Goal: Task Accomplishment & Management: Complete application form

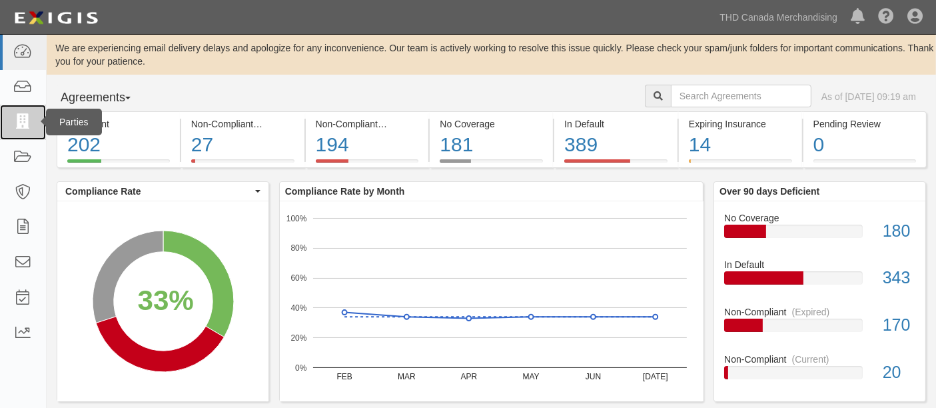
drag, startPoint x: 29, startPoint y: 119, endPoint x: 43, endPoint y: 115, distance: 15.2
click at [29, 119] on icon at bounding box center [22, 122] width 19 height 15
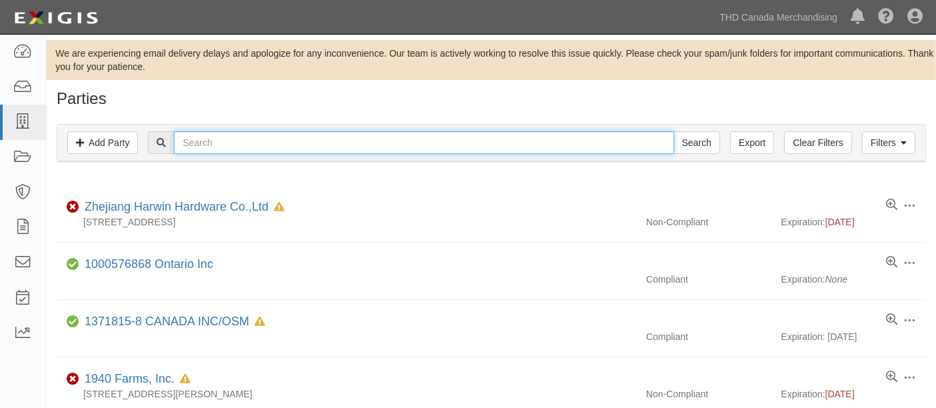
click at [216, 133] on input "text" at bounding box center [424, 142] width 500 height 23
paste input "Dals Lighting Inc"
type input "Dals Lighting Inc"
click at [673, 131] on input "Search" at bounding box center [696, 142] width 47 height 23
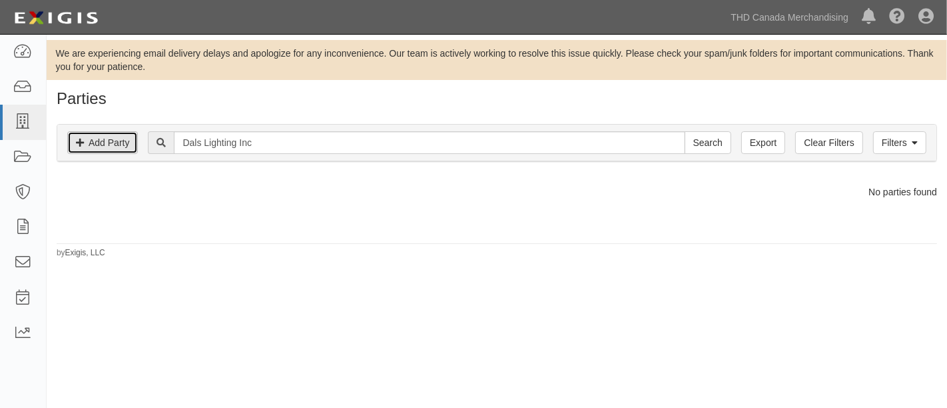
click at [112, 149] on link "Add Party" at bounding box center [102, 142] width 71 height 23
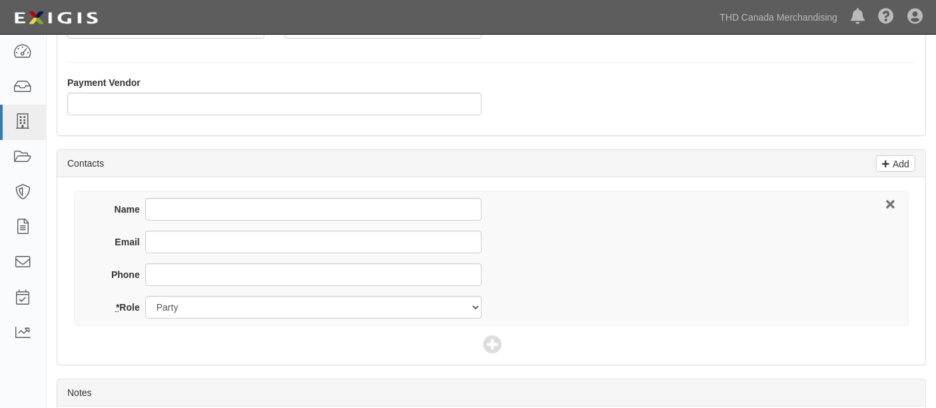
scroll to position [444, 0]
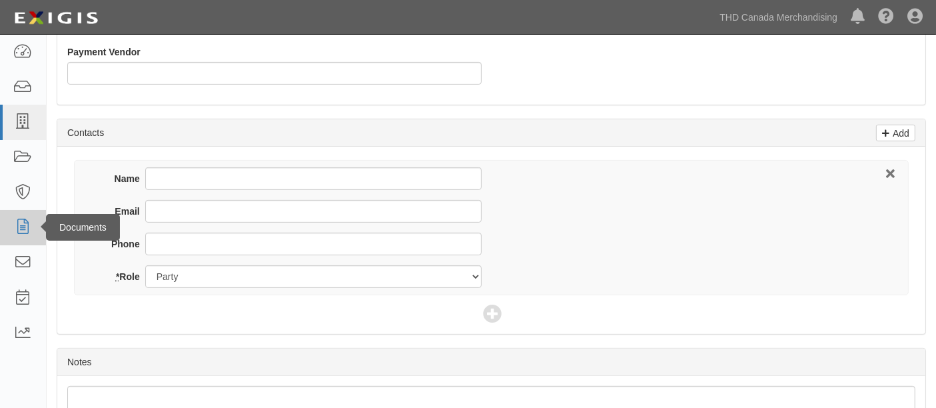
type input "Dals Lighting Inc"
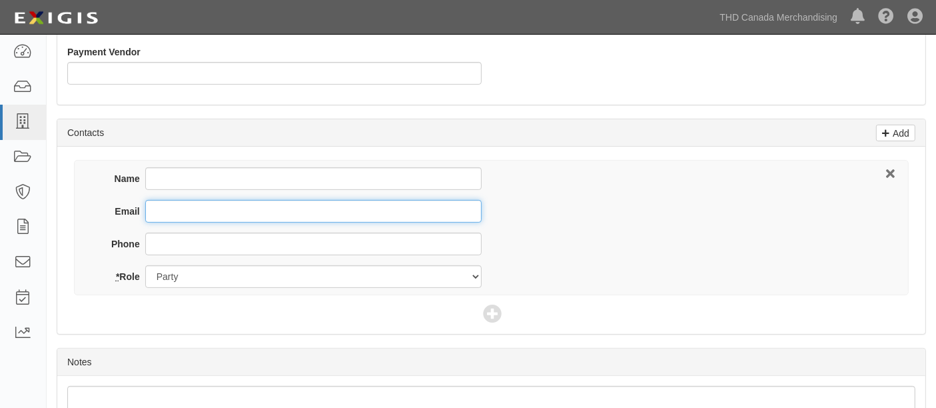
click at [163, 212] on input "Email" at bounding box center [313, 211] width 336 height 23
paste input "cwarnock@dals.com"
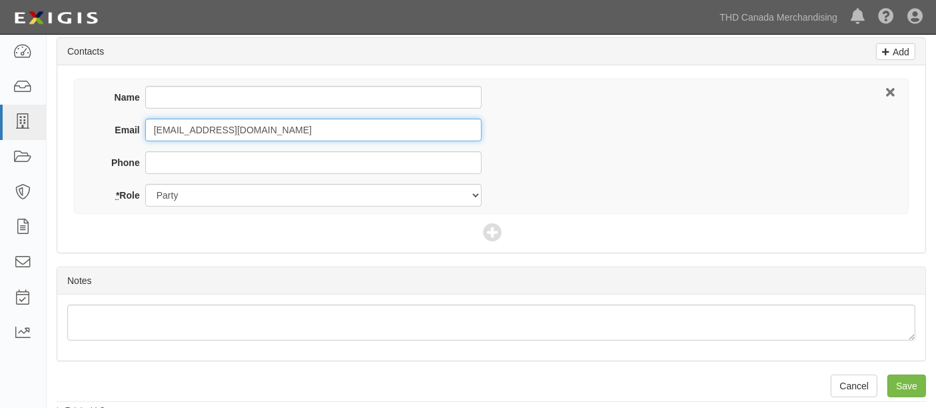
scroll to position [529, 0]
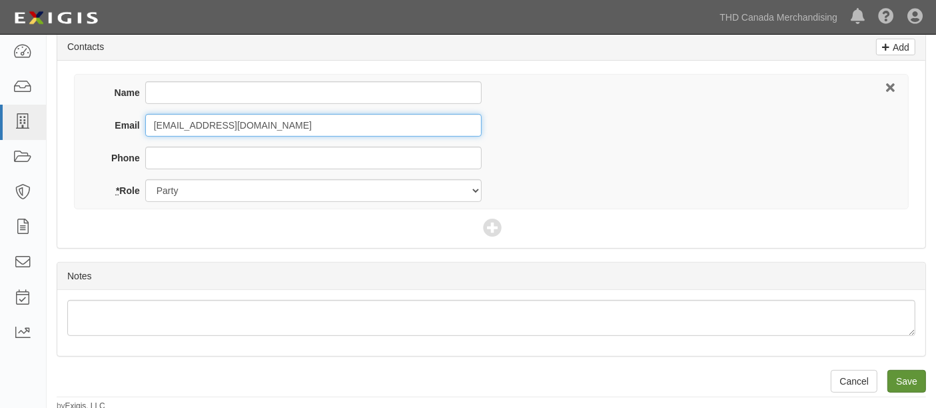
type input "[EMAIL_ADDRESS][DOMAIN_NAME]"
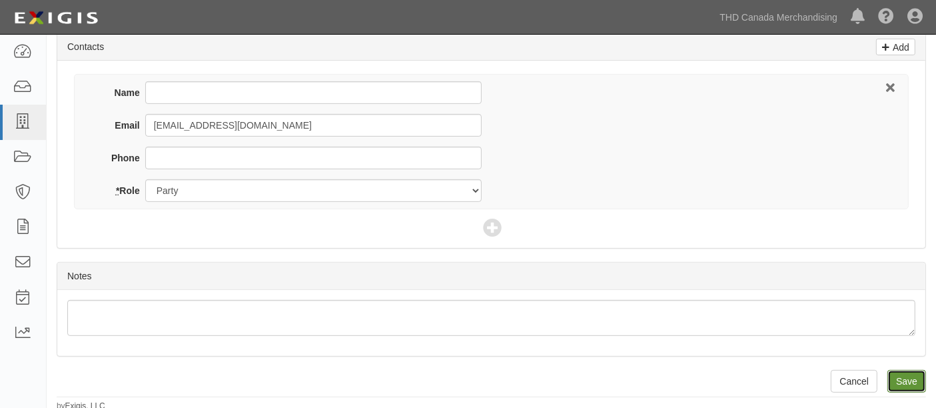
click at [899, 372] on input "Save" at bounding box center [906, 381] width 39 height 23
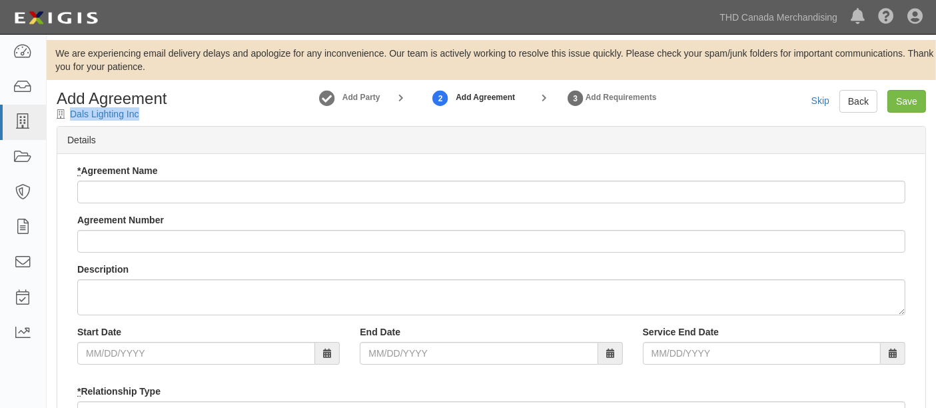
drag, startPoint x: 155, startPoint y: 117, endPoint x: 68, endPoint y: 113, distance: 86.7
click at [68, 113] on div "Add Agreement Dals Lighting Inc" at bounding box center [158, 105] width 222 height 31
copy div "Dals Lighting Inc"
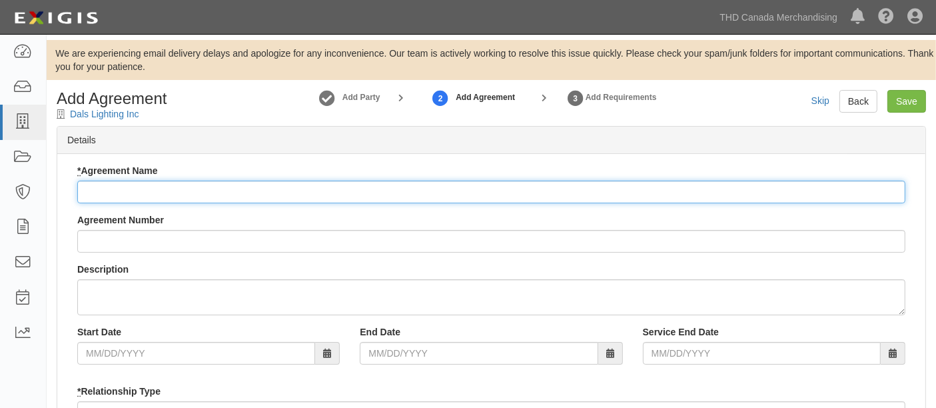
click at [150, 191] on input "* Agreement Name" at bounding box center [491, 191] width 828 height 23
paste input "Dals Lighting Inc"
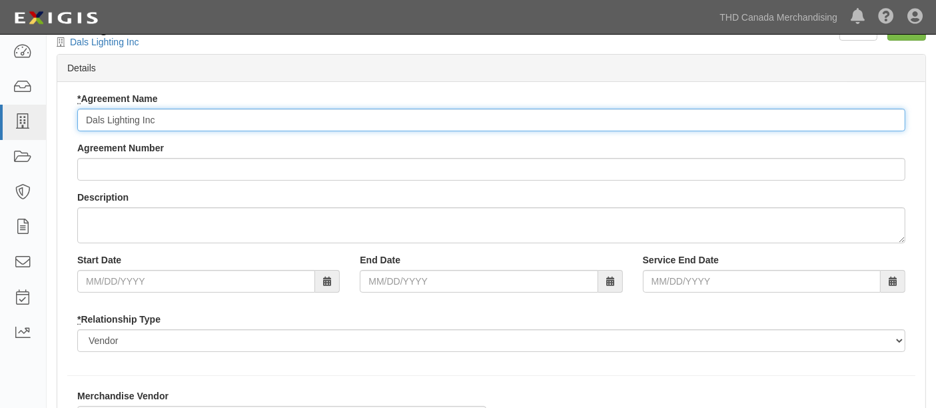
scroll to position [296, 0]
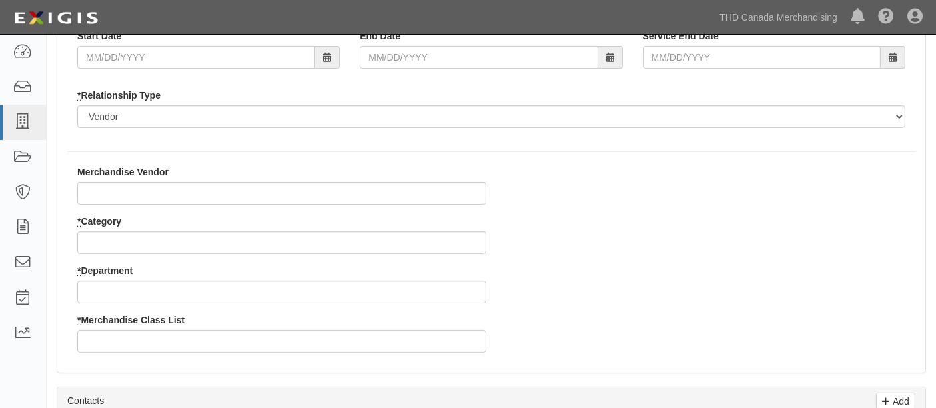
type input "Dals Lighting Inc"
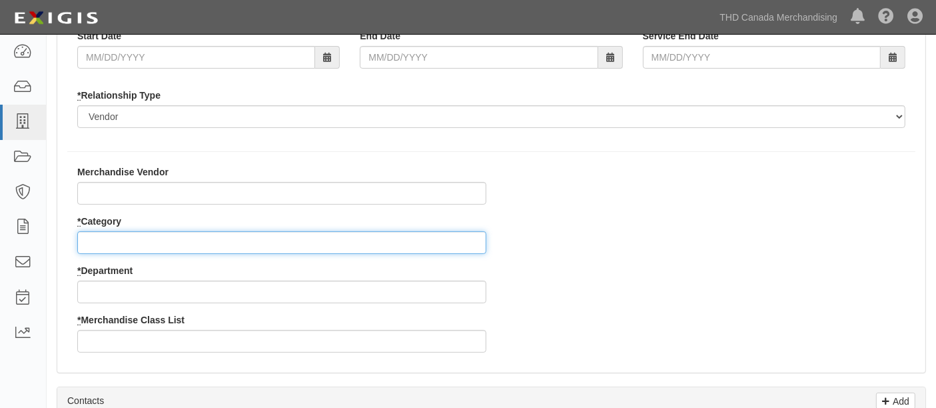
click at [145, 238] on input "* Category" at bounding box center [281, 242] width 409 height 23
type input "8"
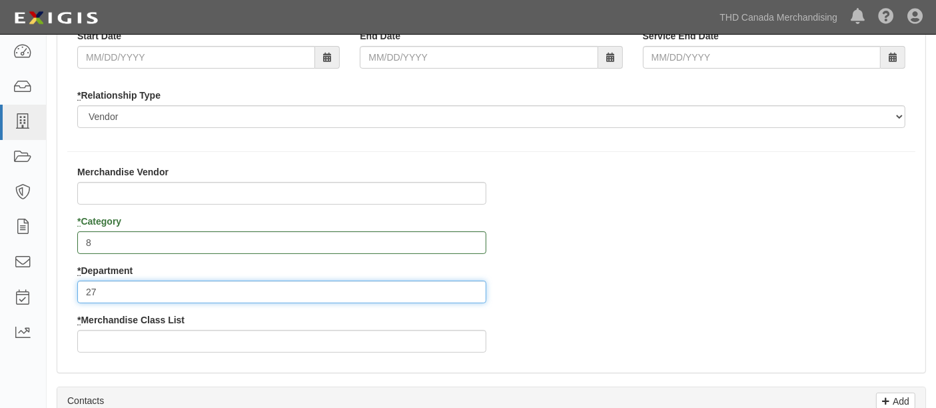
type input "27"
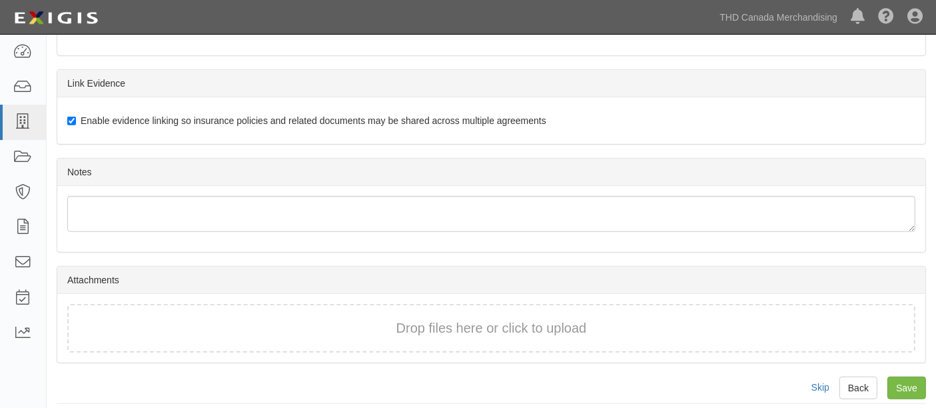
scroll to position [769, 0]
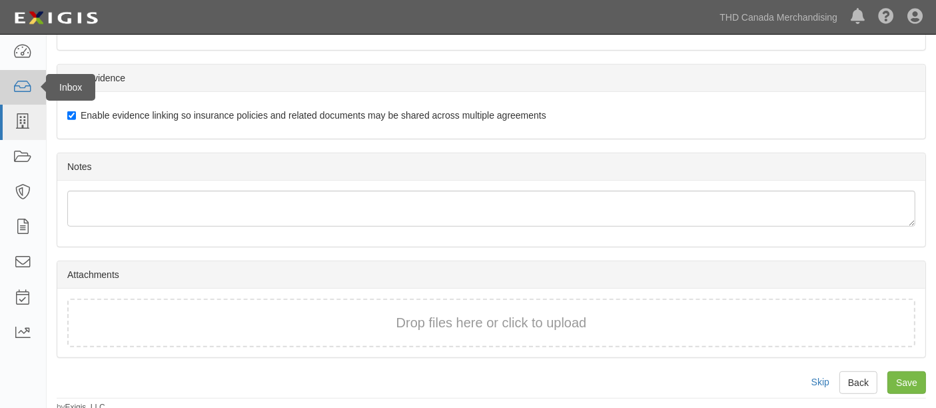
type input "1"
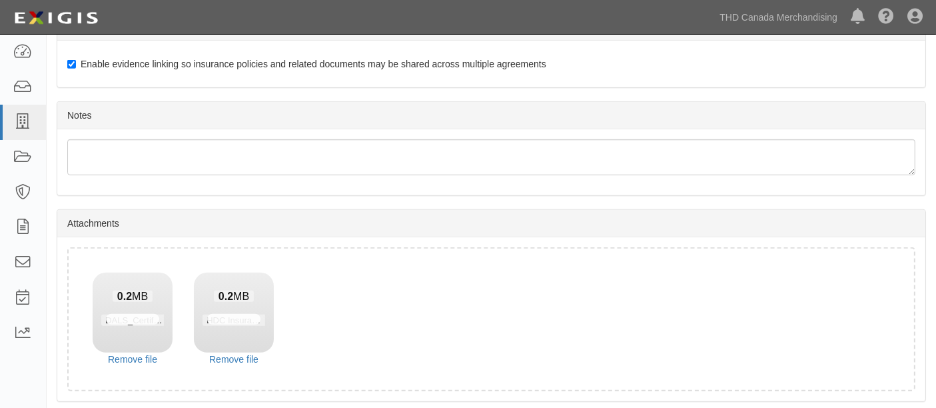
scroll to position [864, 0]
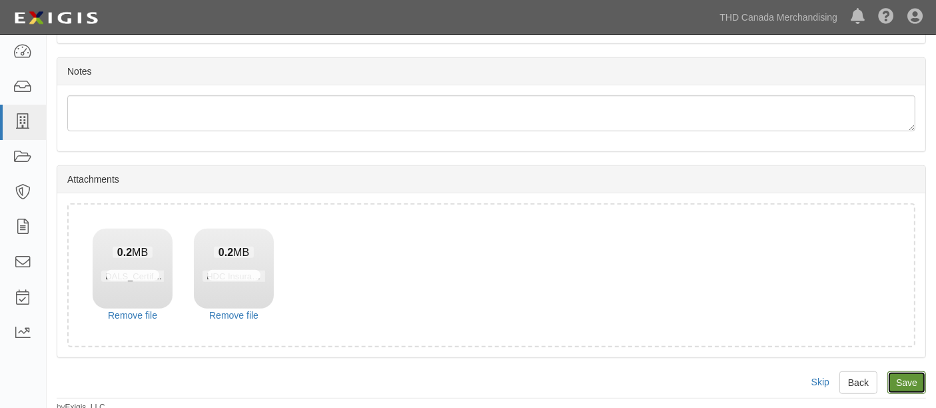
click at [921, 387] on input "Save" at bounding box center [906, 382] width 39 height 23
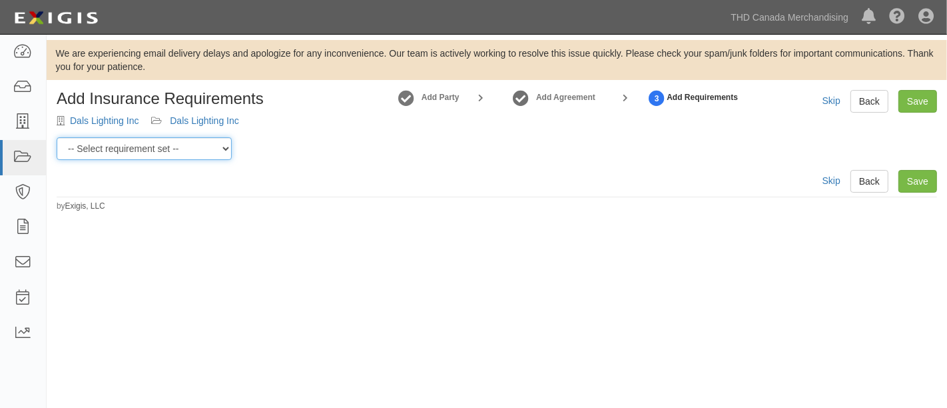
click at [182, 152] on select "-- Select requirement set -- $20M GL (Canadian Supplier) $20M GL (Non-Canadian …" at bounding box center [144, 148] width 175 height 23
select select "37050"
click at [57, 137] on select "-- Select requirement set -- $20M GL (Canadian Supplier) $20M GL (Non-Canadian …" at bounding box center [144, 148] width 175 height 23
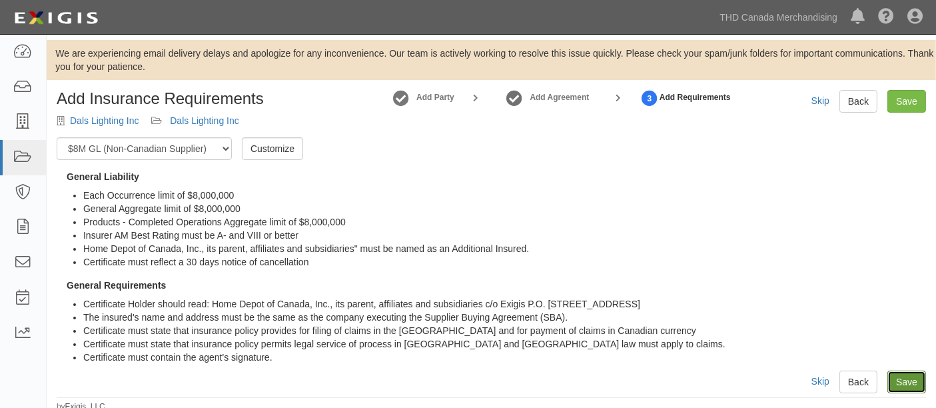
click at [908, 378] on link "Save" at bounding box center [906, 381] width 39 height 23
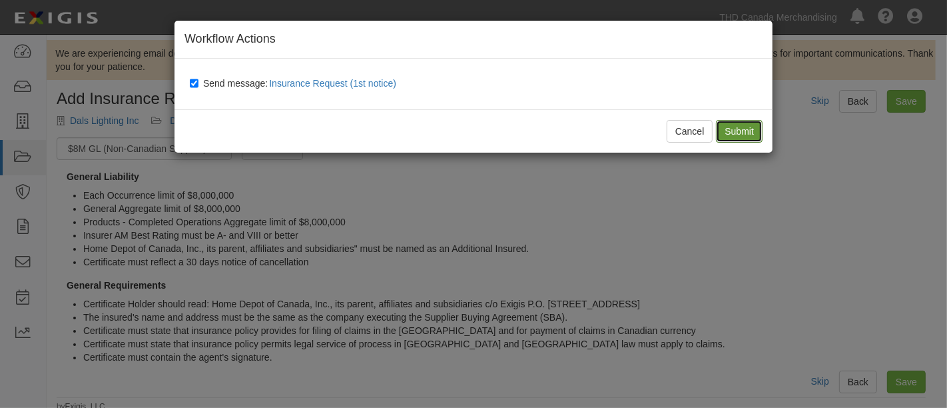
click at [744, 131] on input "Submit" at bounding box center [739, 131] width 47 height 23
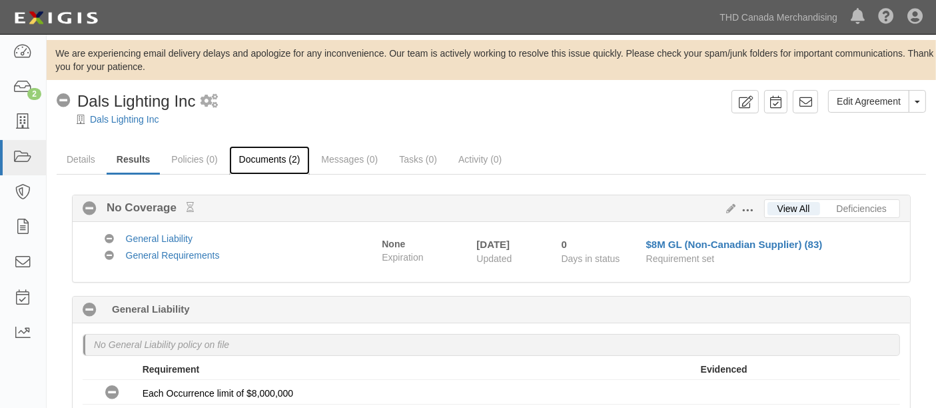
click at [294, 167] on link "Documents (2)" at bounding box center [269, 160] width 81 height 29
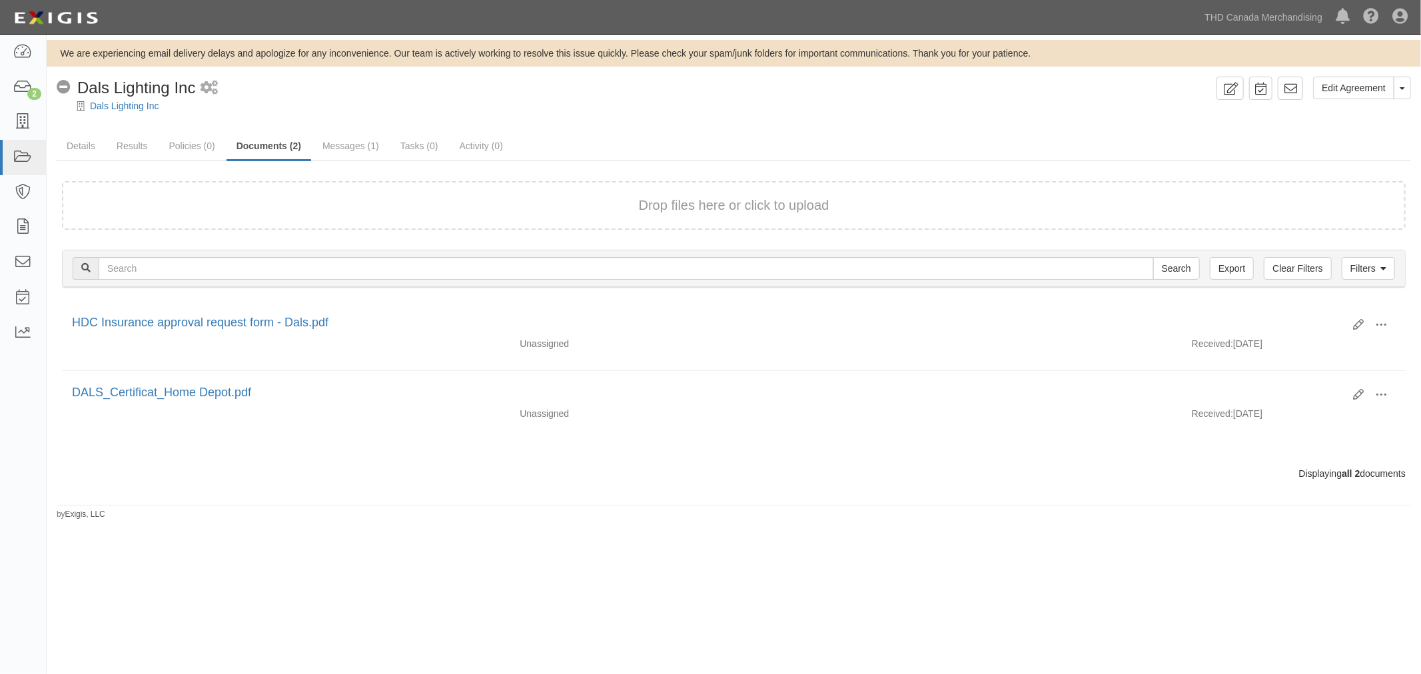
click at [845, 407] on footer "by Exigis, LLC" at bounding box center [734, 507] width 1354 height 4
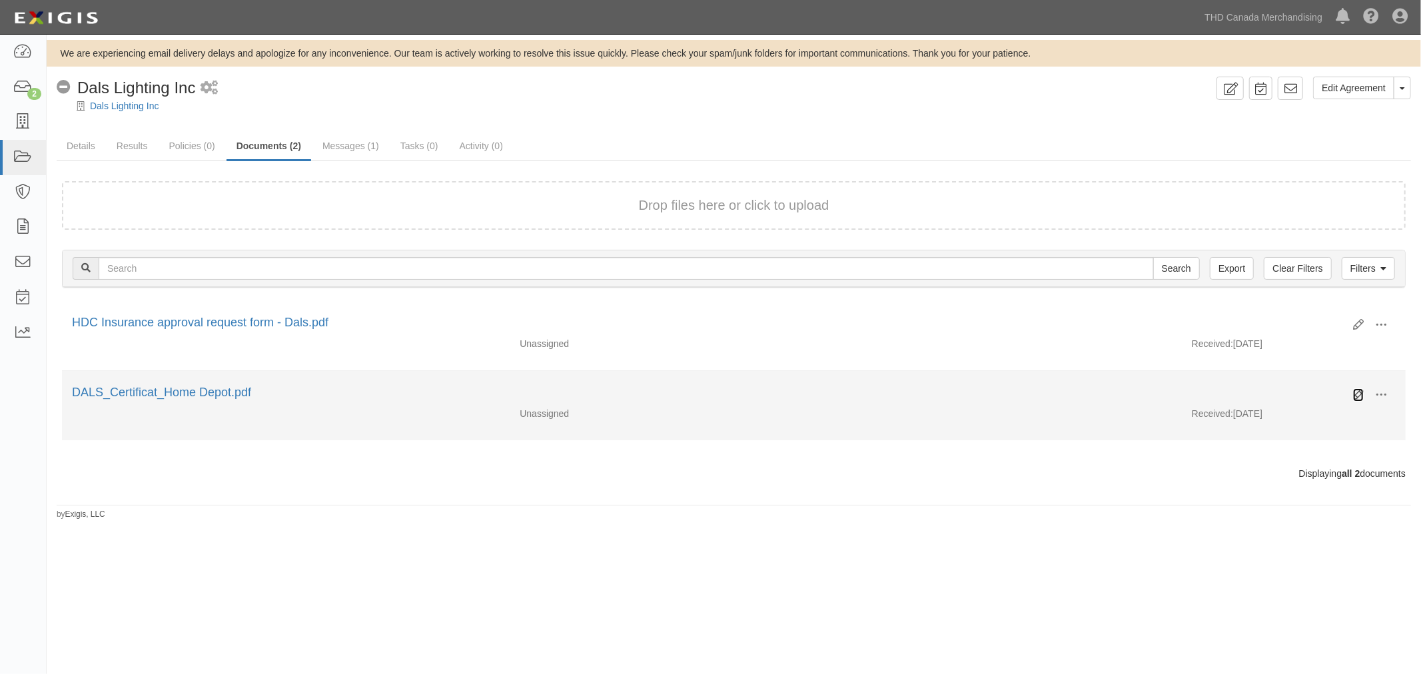
click at [935, 398] on icon at bounding box center [1358, 395] width 11 height 11
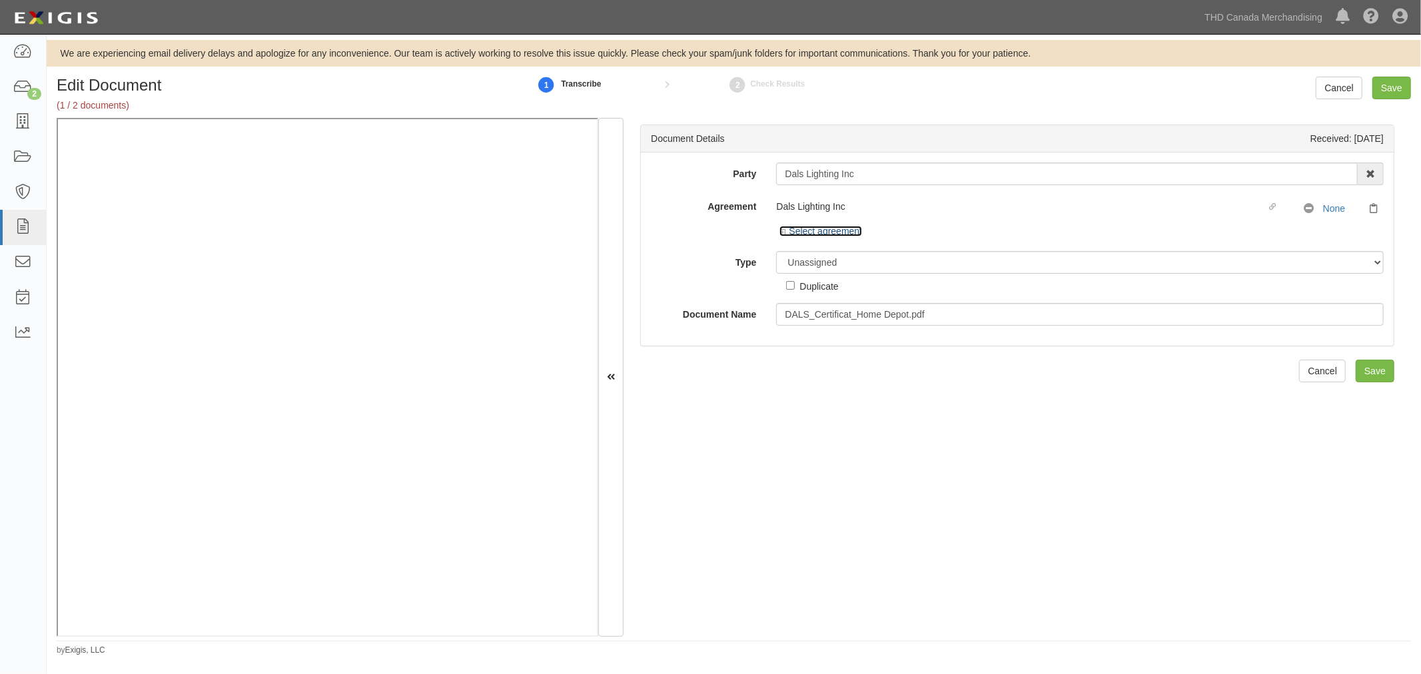
click at [833, 231] on link "Select agreement" at bounding box center [820, 231] width 83 height 11
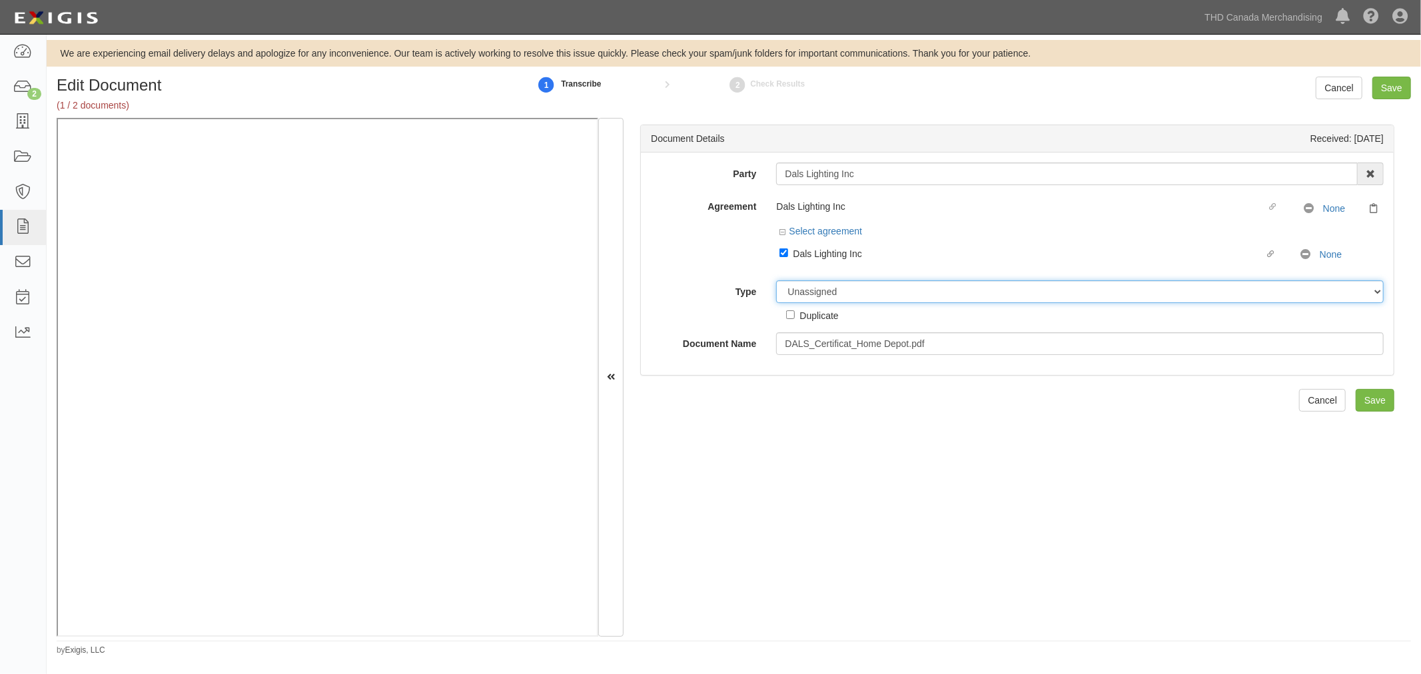
click at [844, 286] on select "Unassigned Binder Cancellation Notice Certificate Contract Endorsement Insuranc…" at bounding box center [1079, 291] width 607 height 23
select select "CertificateDetail"
click at [776, 282] on select "Unassigned Binder Cancellation Notice Certificate Contract Endorsement Insuranc…" at bounding box center [1079, 291] width 607 height 23
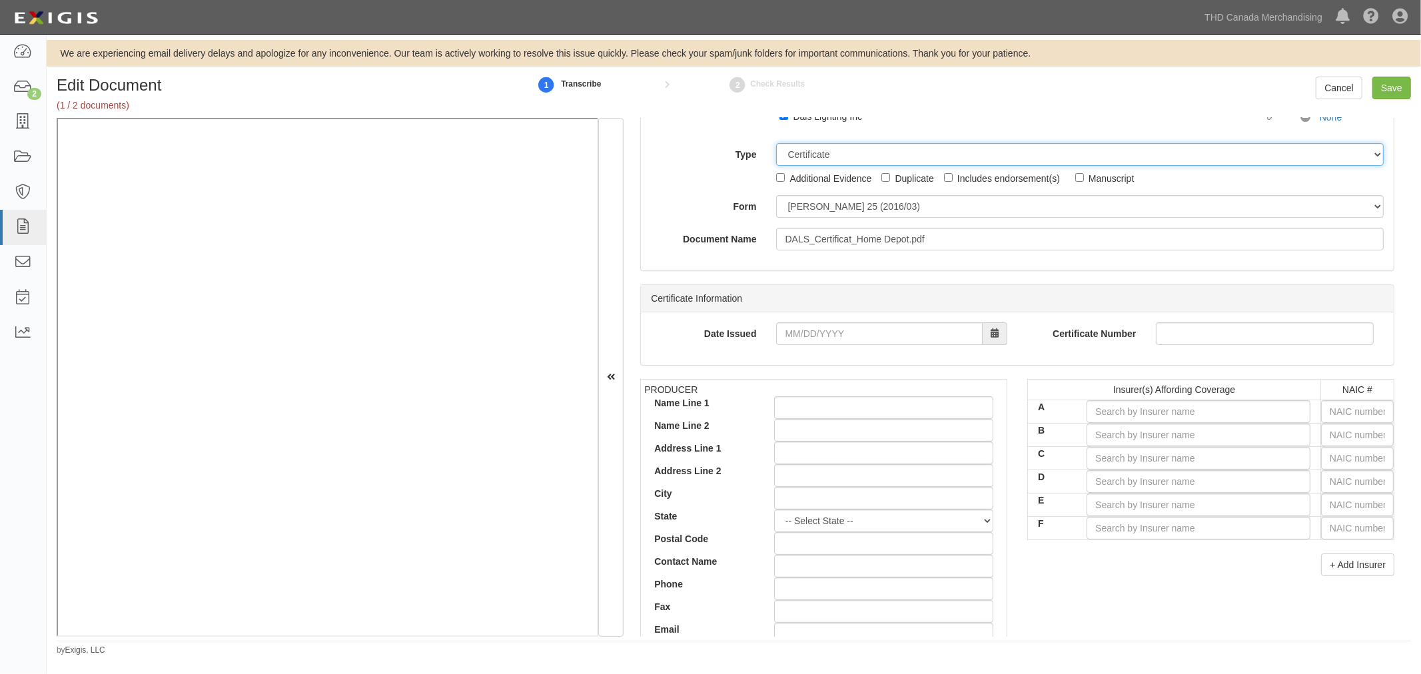
scroll to position [222, 0]
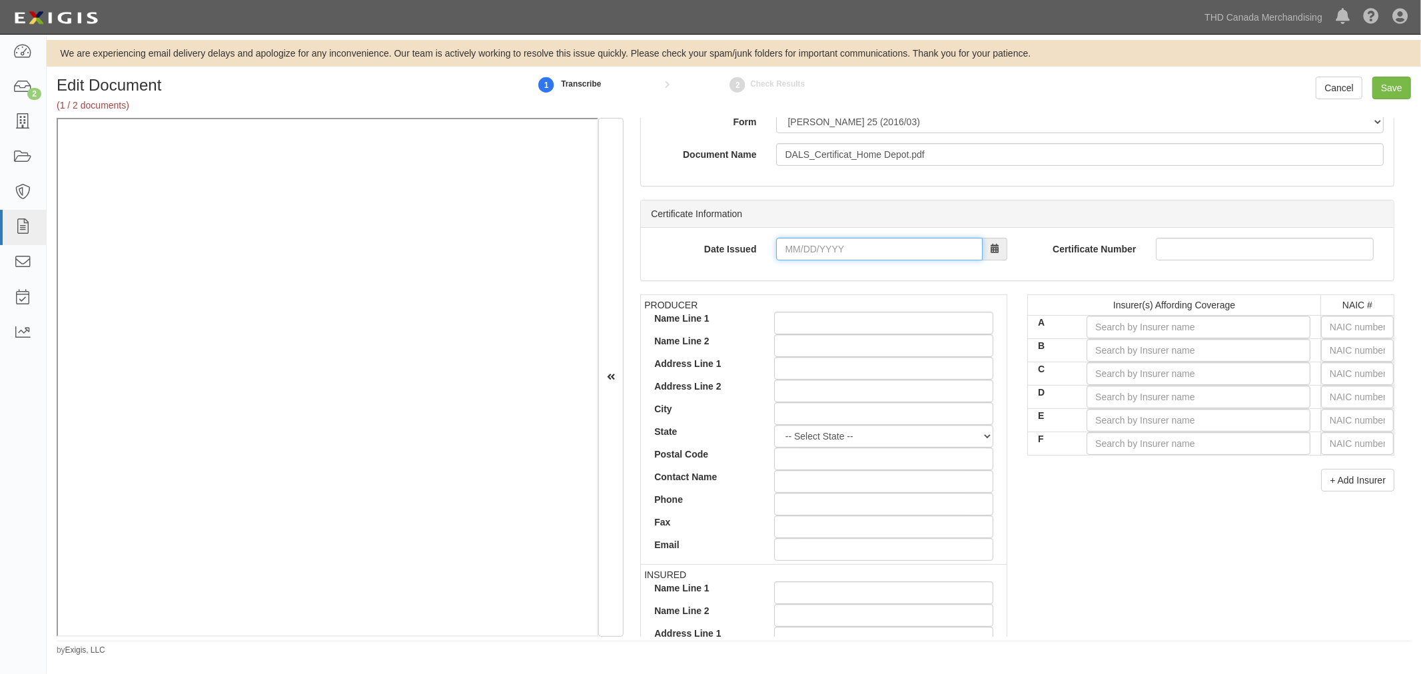
click at [853, 253] on input "Date Issued" at bounding box center [879, 249] width 206 height 23
type input "04/15/2025"
click at [1166, 501] on div "Insurer(s) Affording Coverage NAIC # A B C D E F + Add Insurer" at bounding box center [1210, 397] width 387 height 207
click at [836, 323] on input "Name Line 1" at bounding box center [883, 323] width 219 height 23
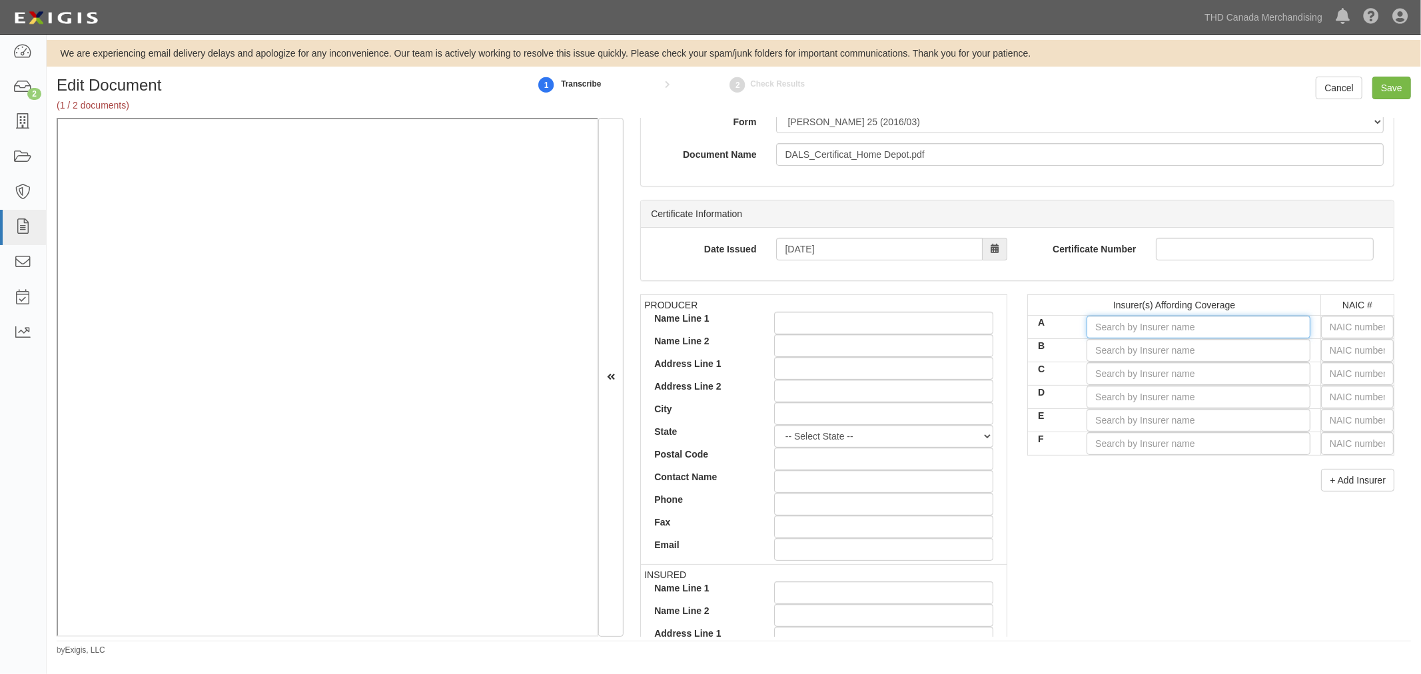
click at [1118, 330] on input "A" at bounding box center [1198, 327] width 224 height 23
type input "C"
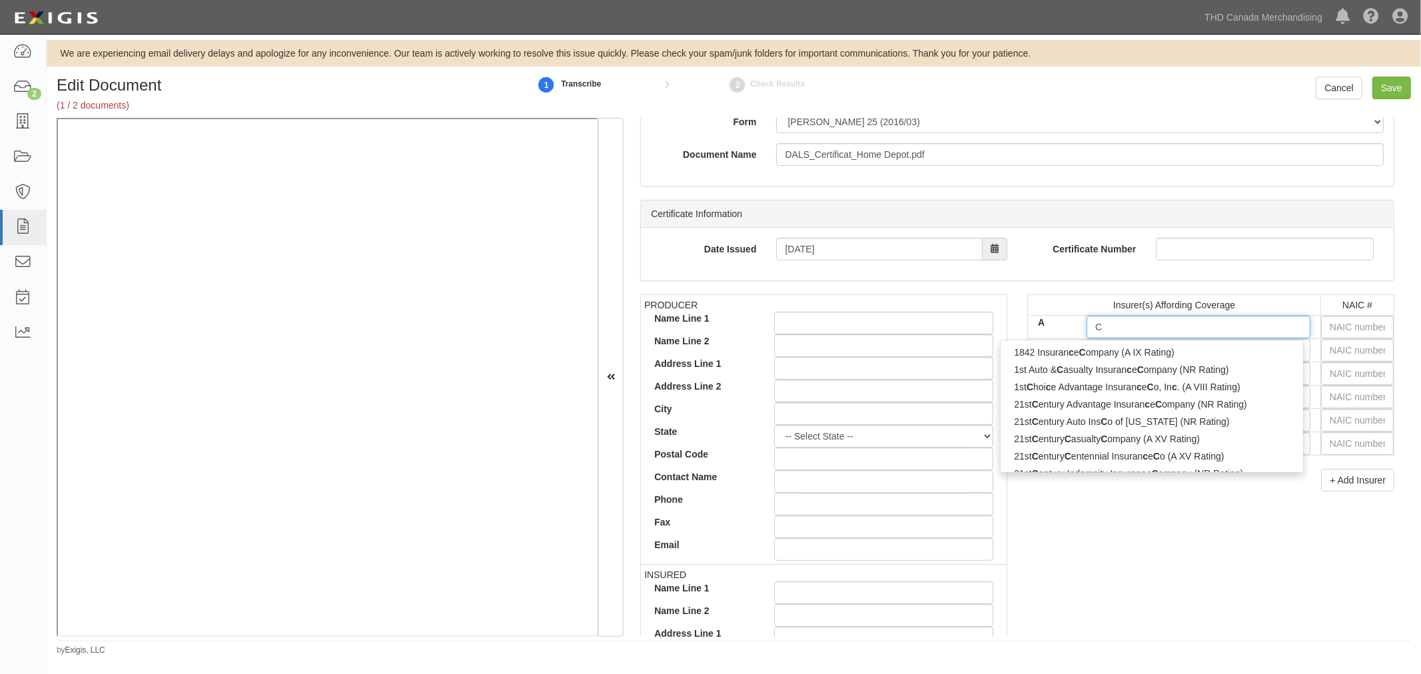
type input "CNA Insurance Company (Europe) S.A. (NR Rating)"
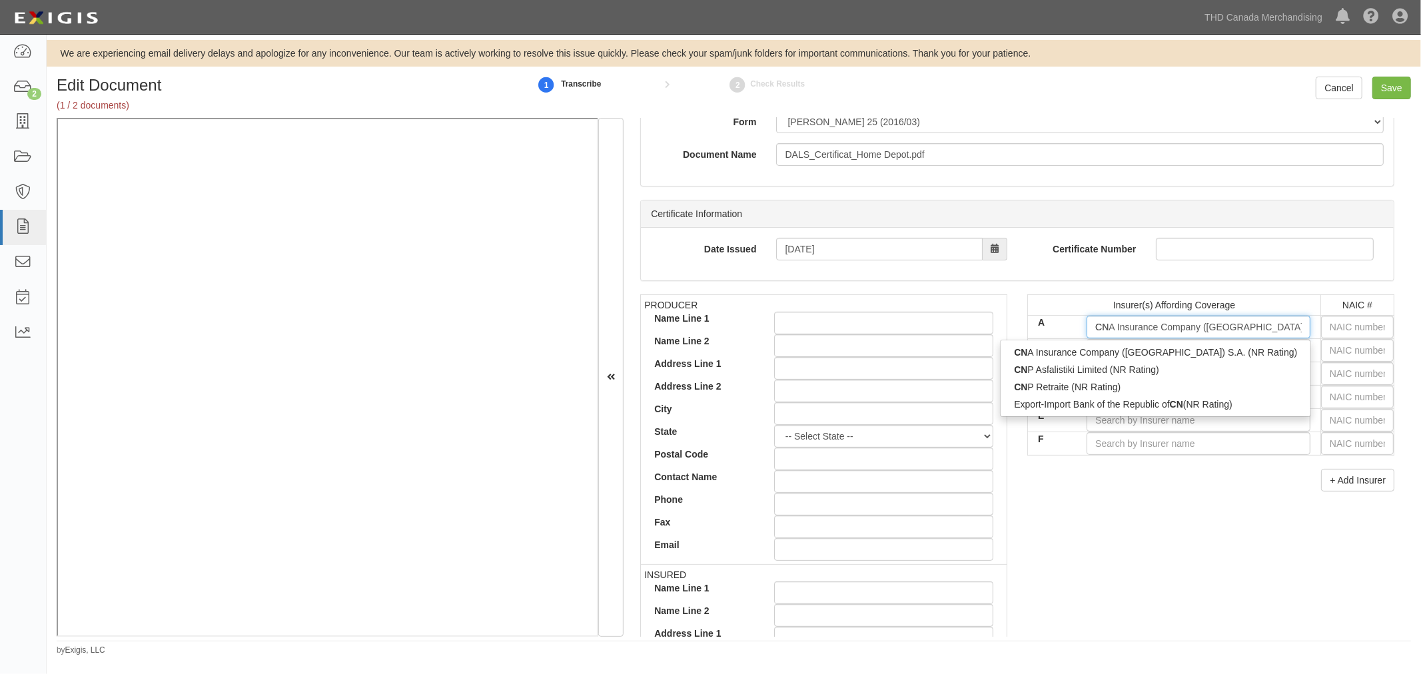
type input "CNA"
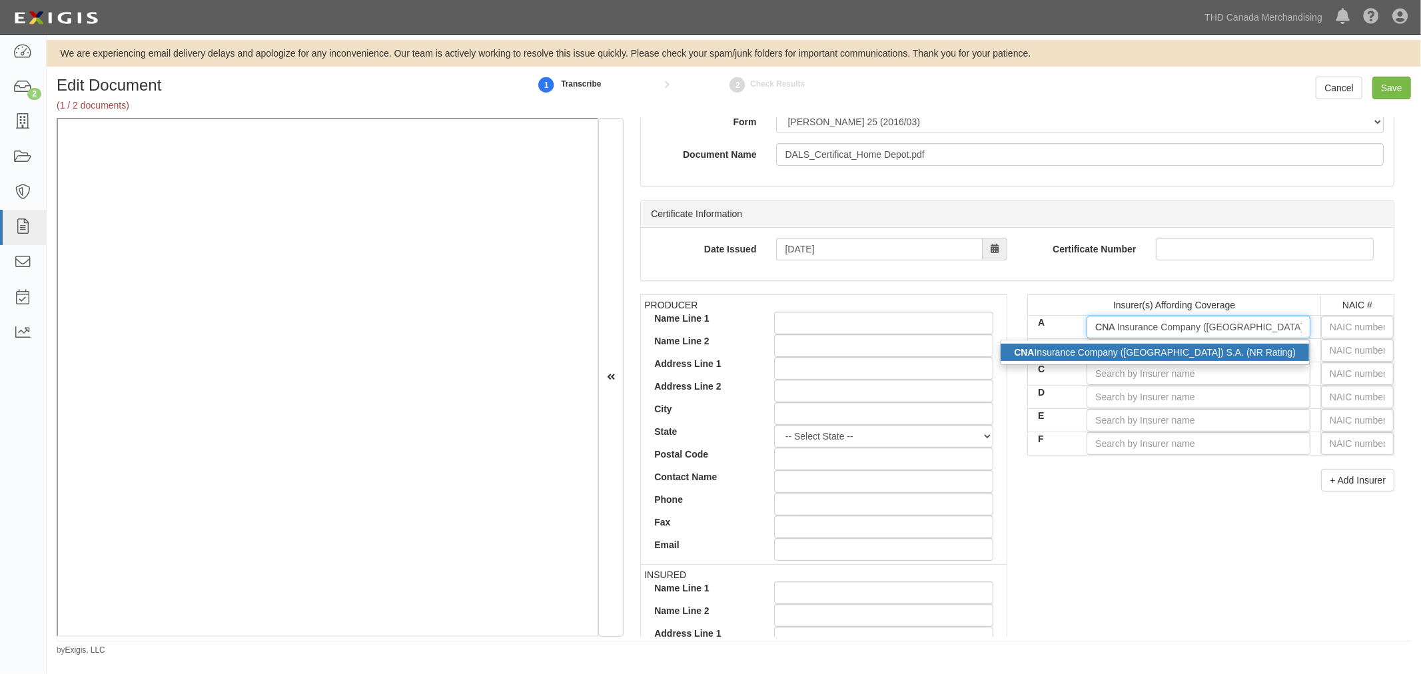
click at [1044, 357] on div "CNA Insurance Company (Europe) S.A. (NR Rating)" at bounding box center [1154, 352] width 308 height 17
type input "CNA Insurance Company (Europe) S.A. (NR Rating)"
type input "0"
click at [1276, 329] on input "CNA Insurance Company (Europe) S.A. (NR Rating)" at bounding box center [1198, 327] width 224 height 23
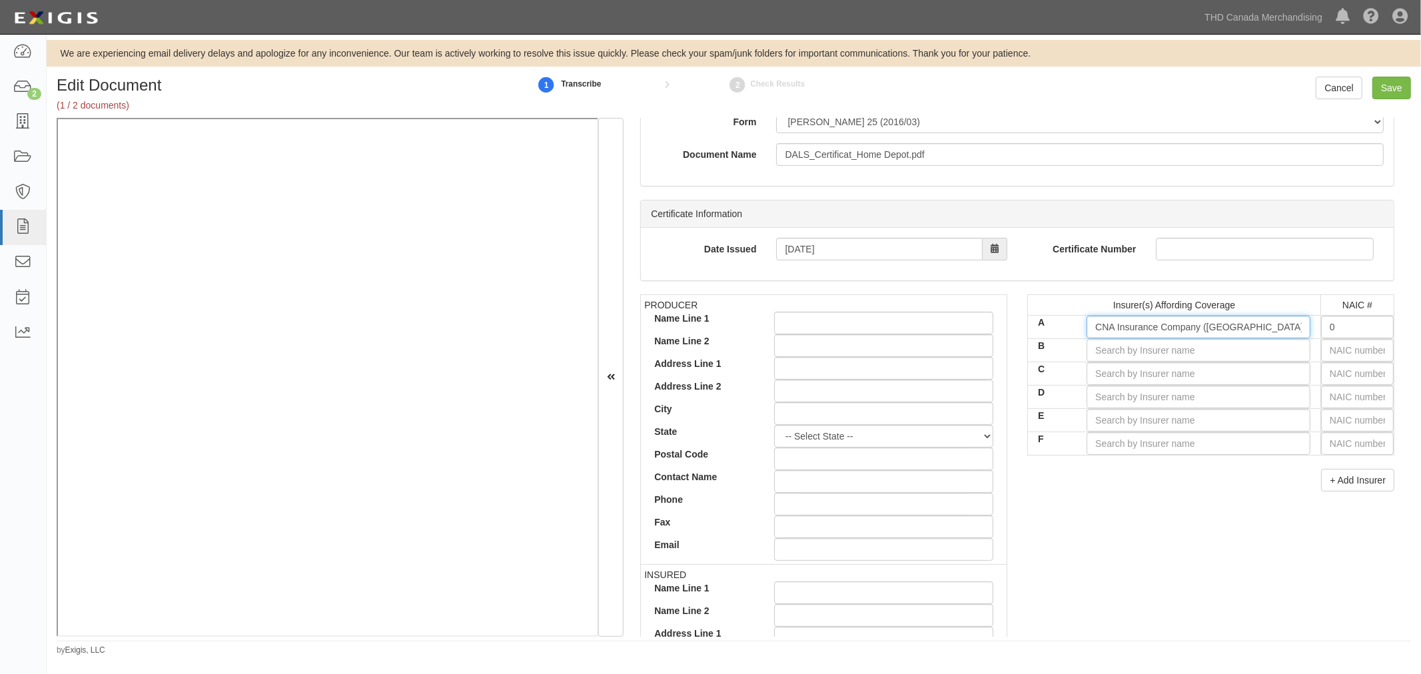
click at [1276, 329] on input "CNA Insurance Company (Europe) S.A. (NR Rating)" at bounding box center [1198, 327] width 224 height 23
type input "CNA Insurance Company (Europe) S.A. (NR Rating)"
type input "C"
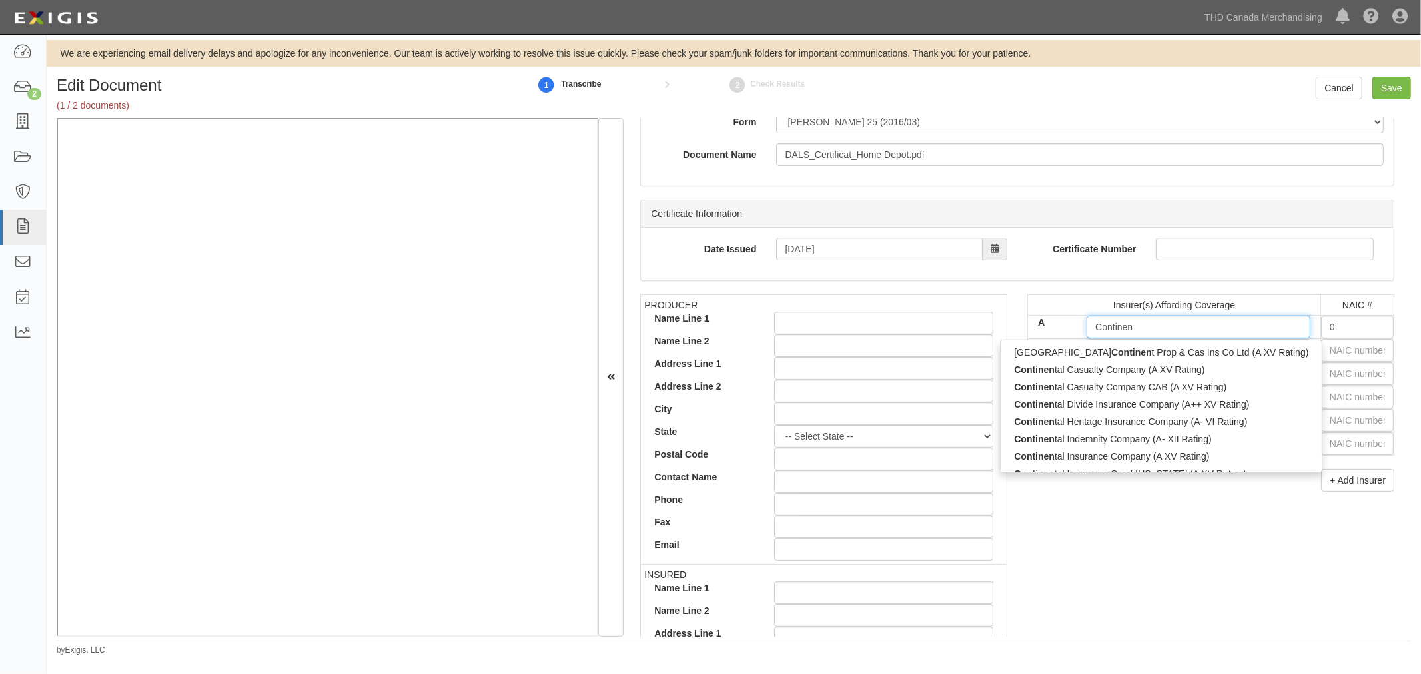
type input "Continent"
type input "Continental Casualty Company (A XV Rating)"
type input "Continental Ca"
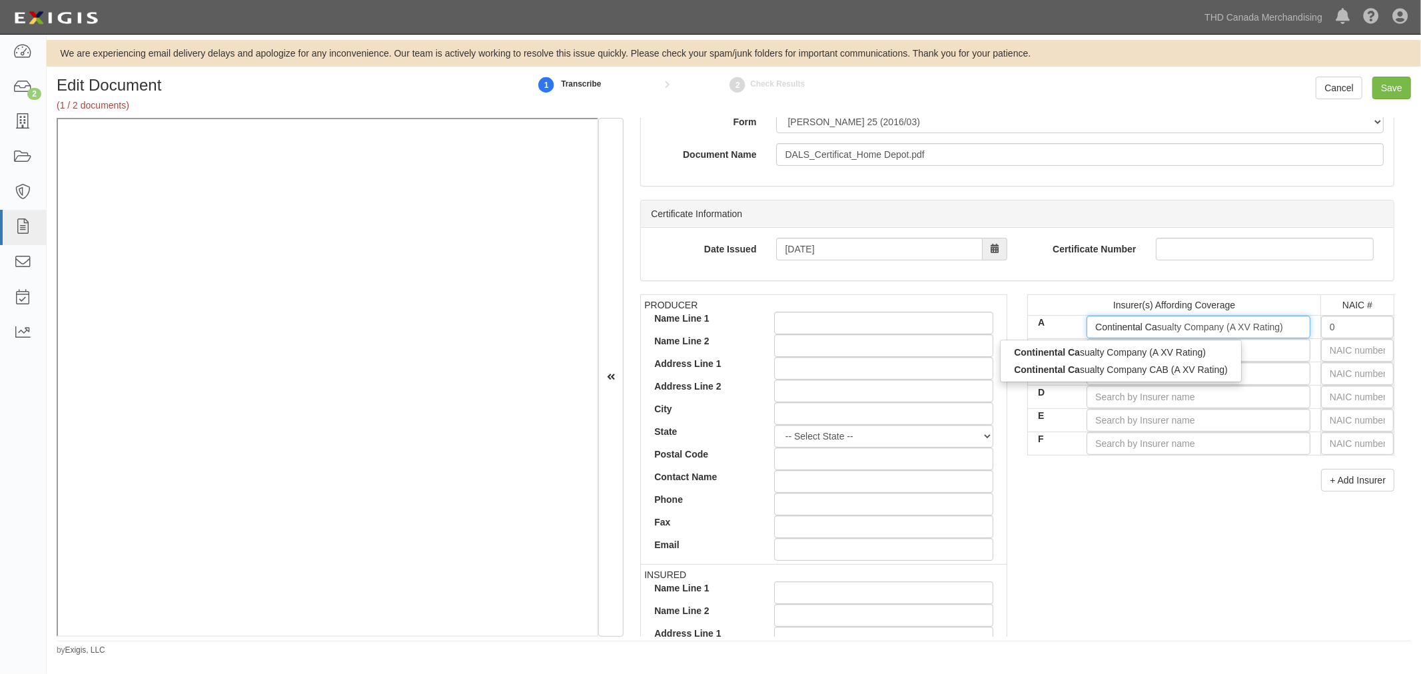
type input "Continental Casualty Company (A XV Rating)"
type input "20443"
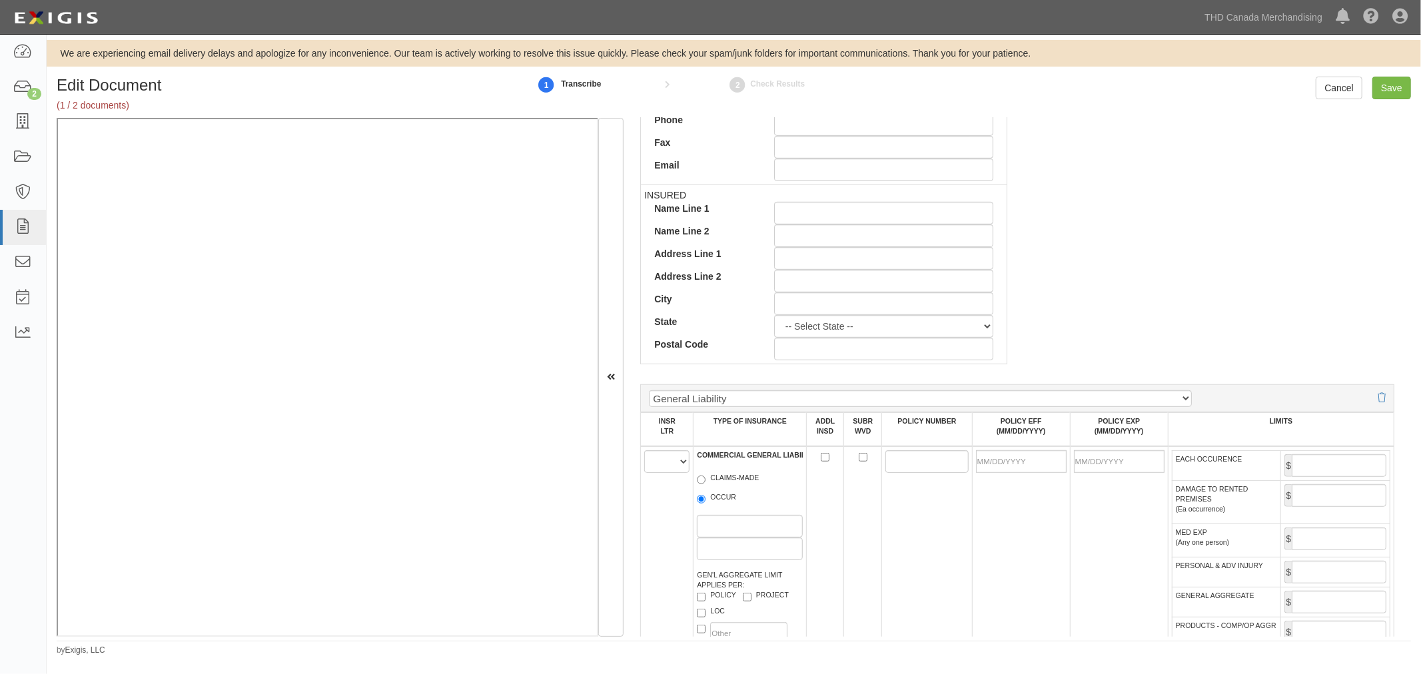
scroll to position [591, 0]
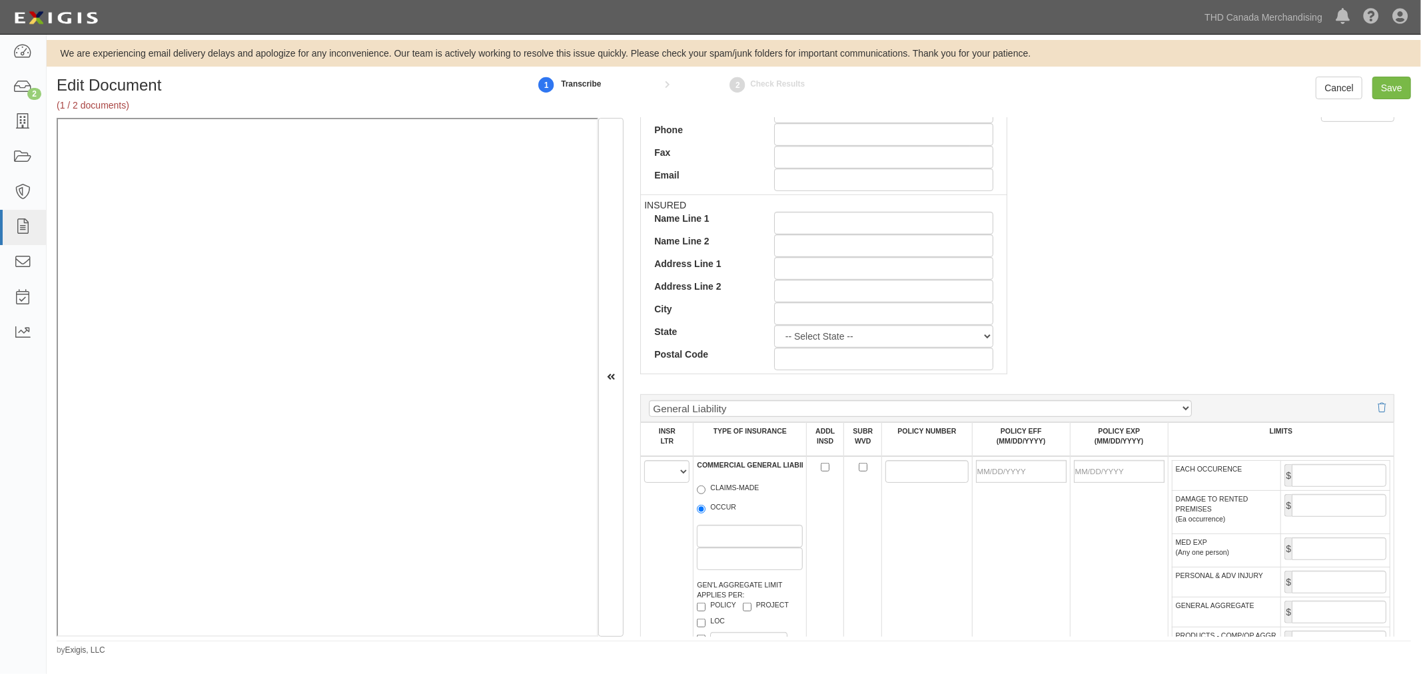
type input "Continental Casualty Company (A XV Rating)"
click at [807, 216] on input "Name Line 1" at bounding box center [883, 223] width 219 height 23
paste input "Dals Lighting Inc. /"
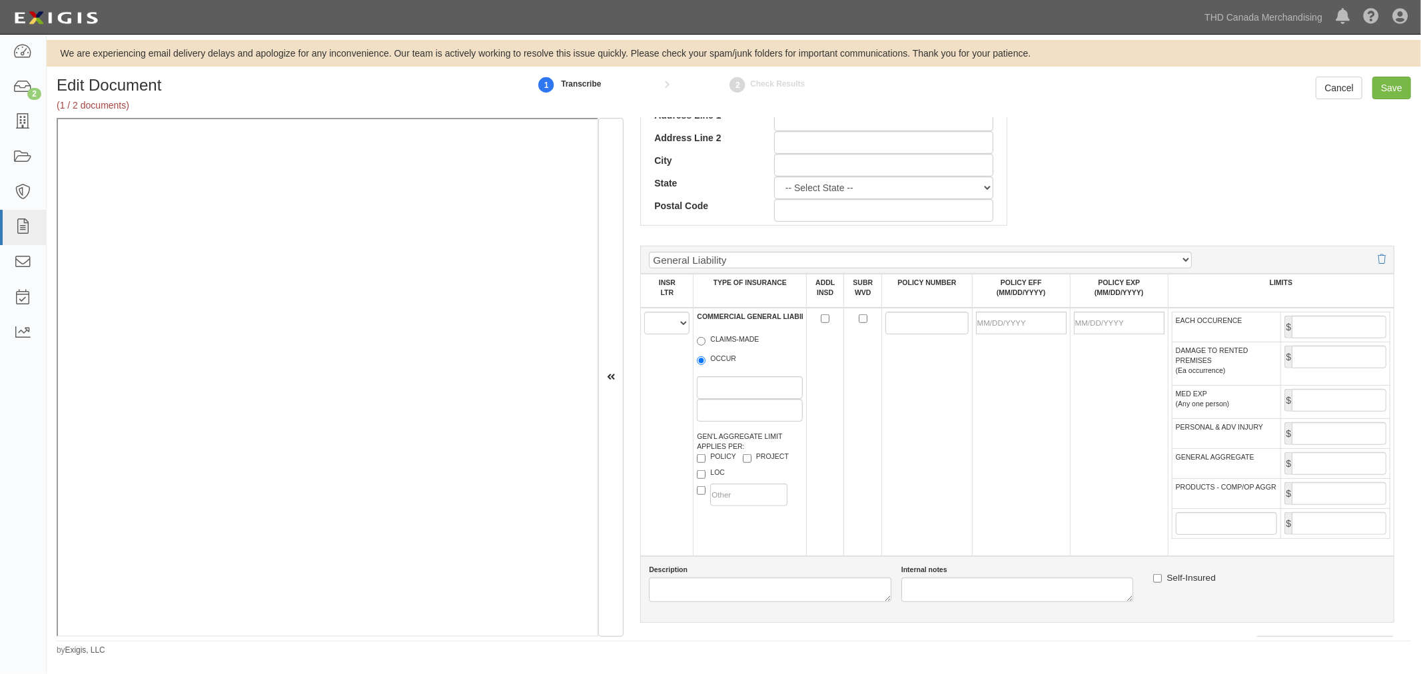
type input "Dals Lighting Inc."
click at [675, 330] on select "A B C D E F" at bounding box center [666, 323] width 45 height 23
select select "A"
click at [644, 313] on select "A B C D E F" at bounding box center [666, 323] width 45 height 23
click at [734, 345] on label "CLAIMS-MADE" at bounding box center [728, 340] width 62 height 13
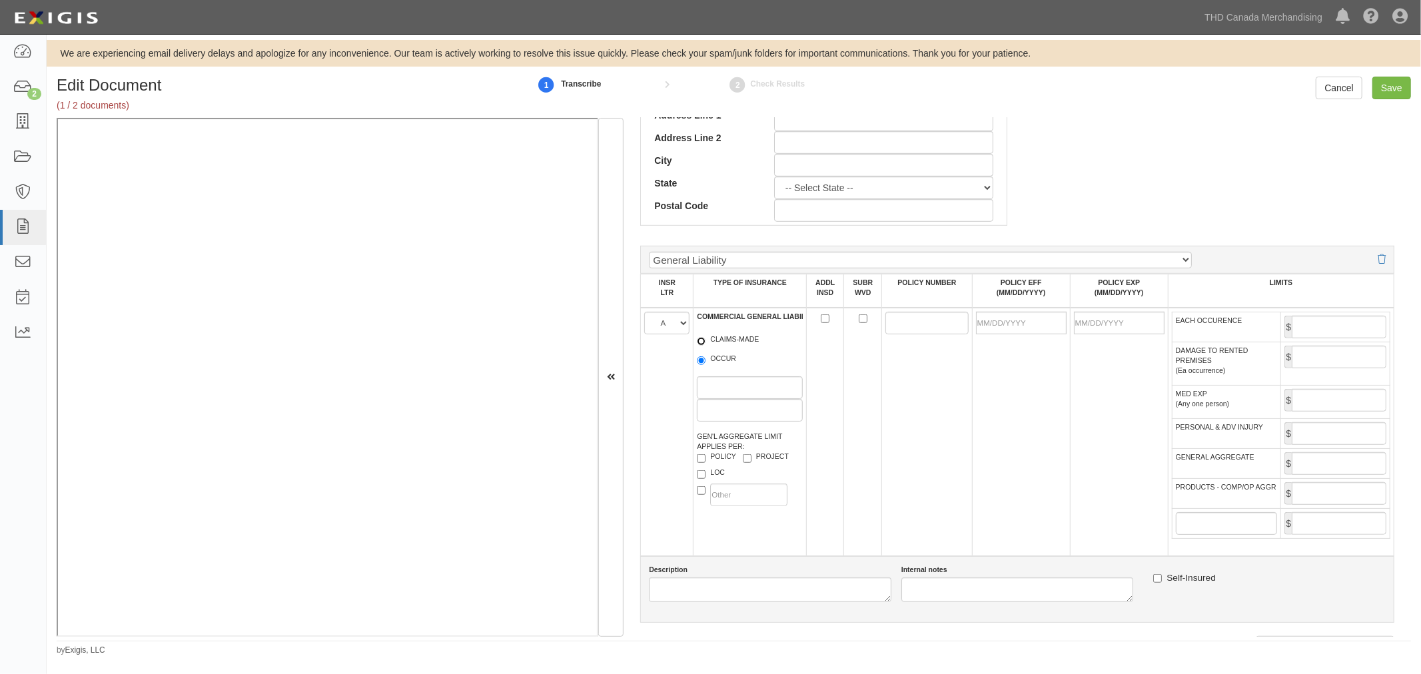
click at [705, 345] on input "CLAIMS-MADE" at bounding box center [701, 341] width 9 height 9
radio input "true"
paste input "MPR 737259757"
type input "MPR 737259757"
click at [1038, 323] on input "POLICY EFF (MM/DD/YYYY)" at bounding box center [1021, 323] width 91 height 23
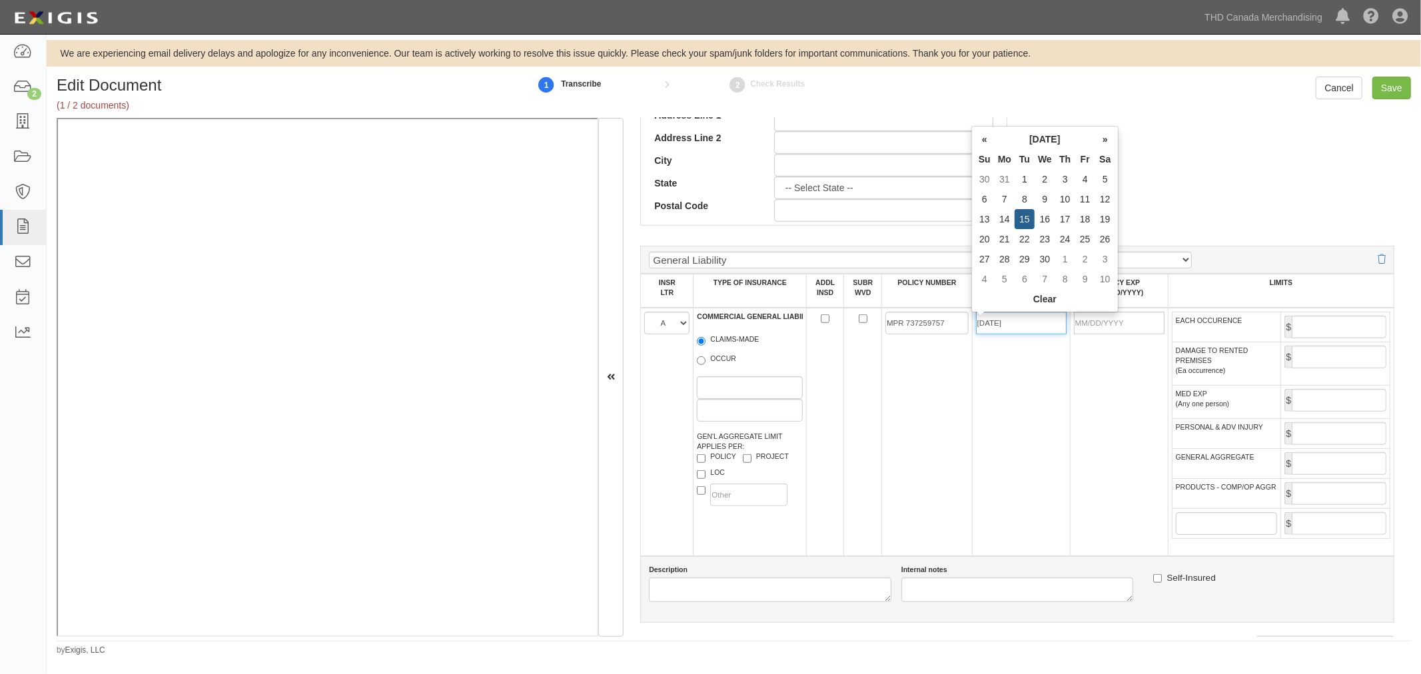
type input "04/15/2025"
type input "04/15/2026"
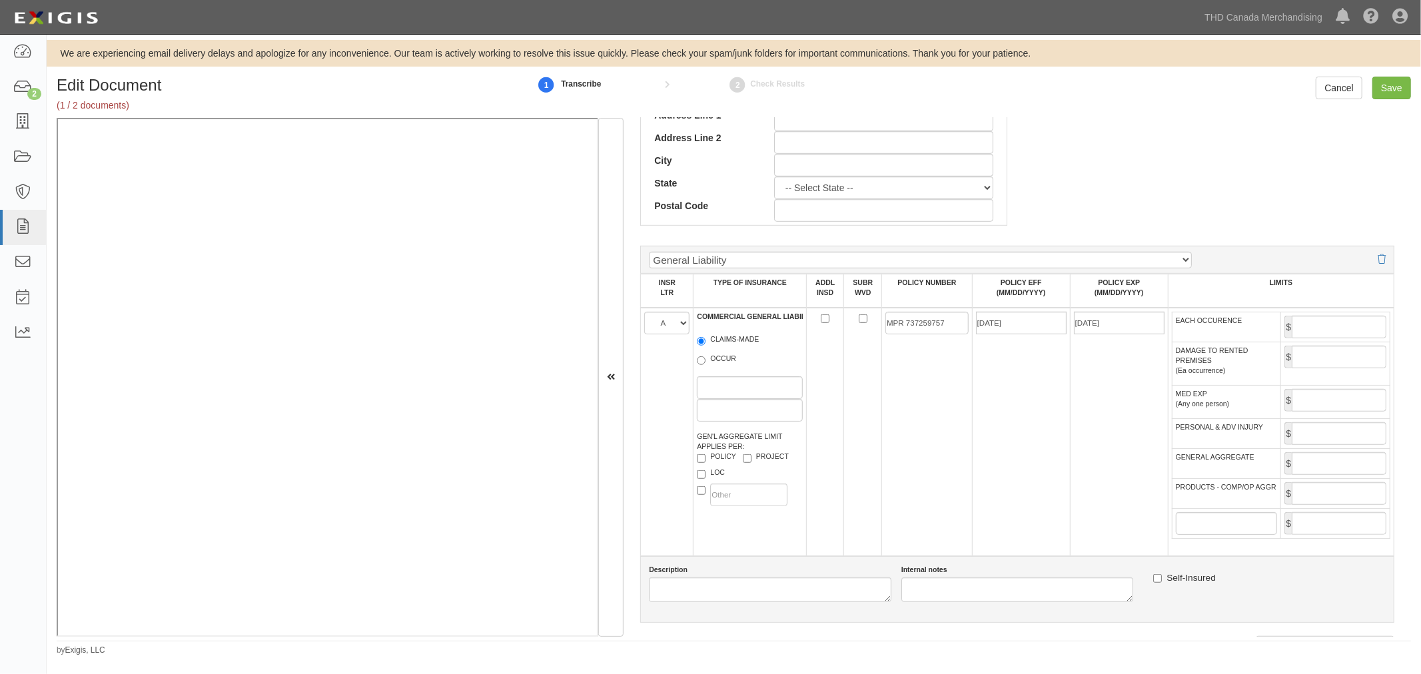
click at [1026, 390] on td "04/15/2025" at bounding box center [1021, 432] width 98 height 248
click at [1230, 316] on td "EACH OCCURENCE" at bounding box center [1226, 327] width 109 height 30
click at [1341, 324] on input "EACH OCCURENCE" at bounding box center [1338, 327] width 95 height 23
click at [1342, 327] on input "5,000,000" at bounding box center [1338, 327] width 95 height 23
type input "2,000,000"
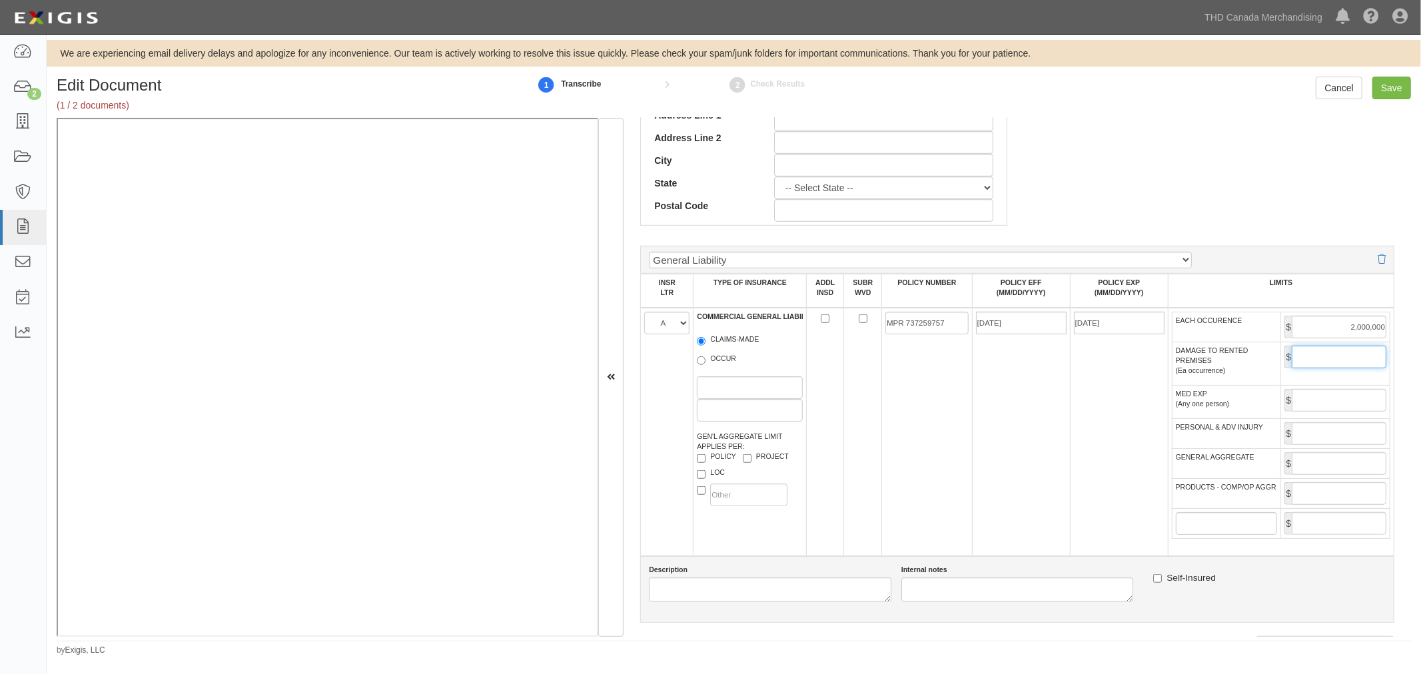
click at [1327, 360] on input "DAMAGE TO RENTED PREMISES (Ea occurrence)" at bounding box center [1338, 357] width 95 height 23
click at [1355, 468] on input "GENERAL AGGREGATE" at bounding box center [1338, 463] width 95 height 23
type input "5,000,000"
click at [1010, 472] on td "04/15/2025" at bounding box center [1021, 432] width 98 height 248
click at [1349, 493] on input "PRODUCTS - COMP/OP AGGR" at bounding box center [1338, 493] width 95 height 23
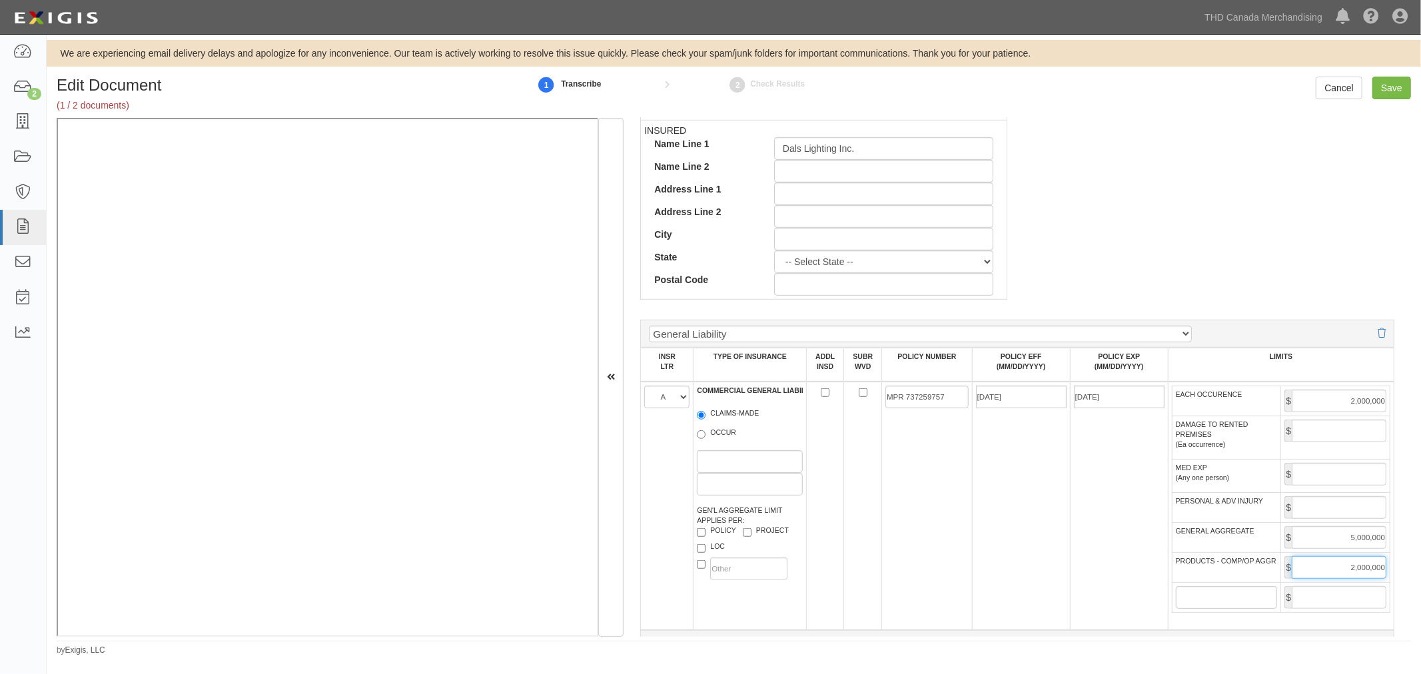
type input "2,000,000"
click at [1075, 471] on td "04/15/2026" at bounding box center [1119, 506] width 98 height 248
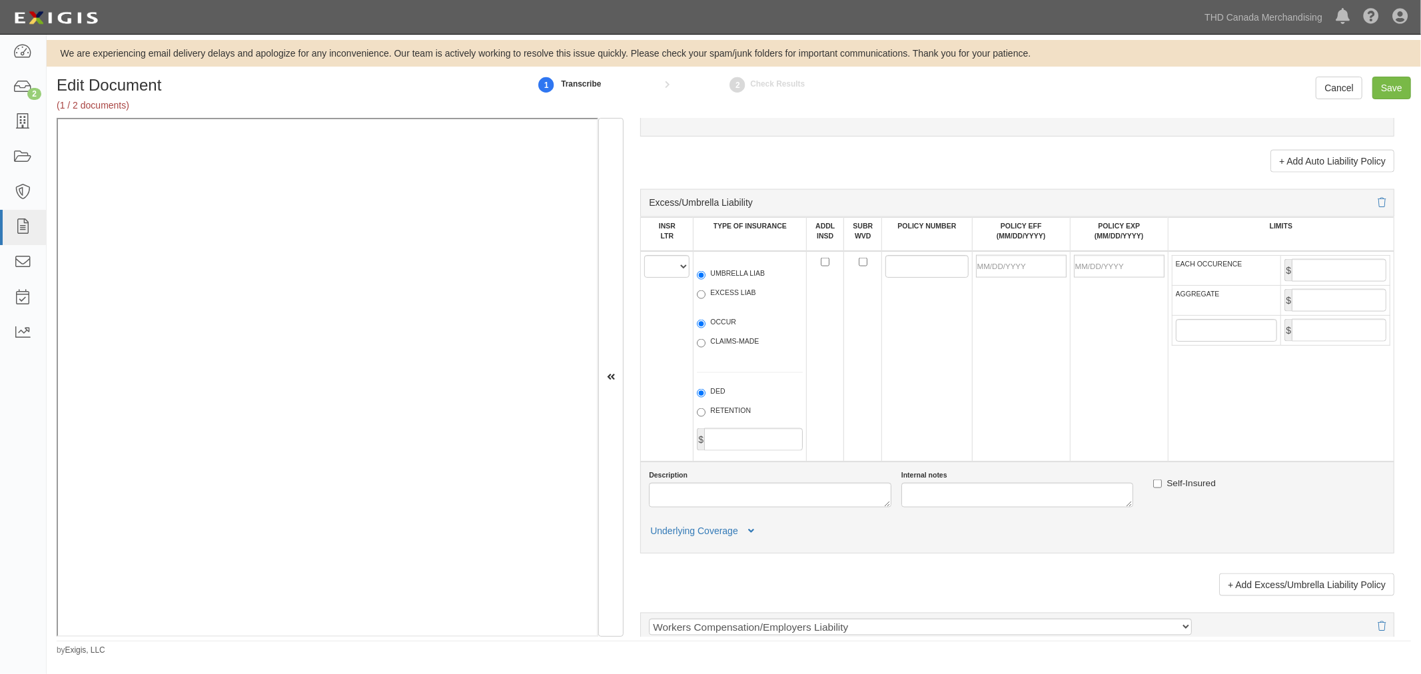
scroll to position [1628, 0]
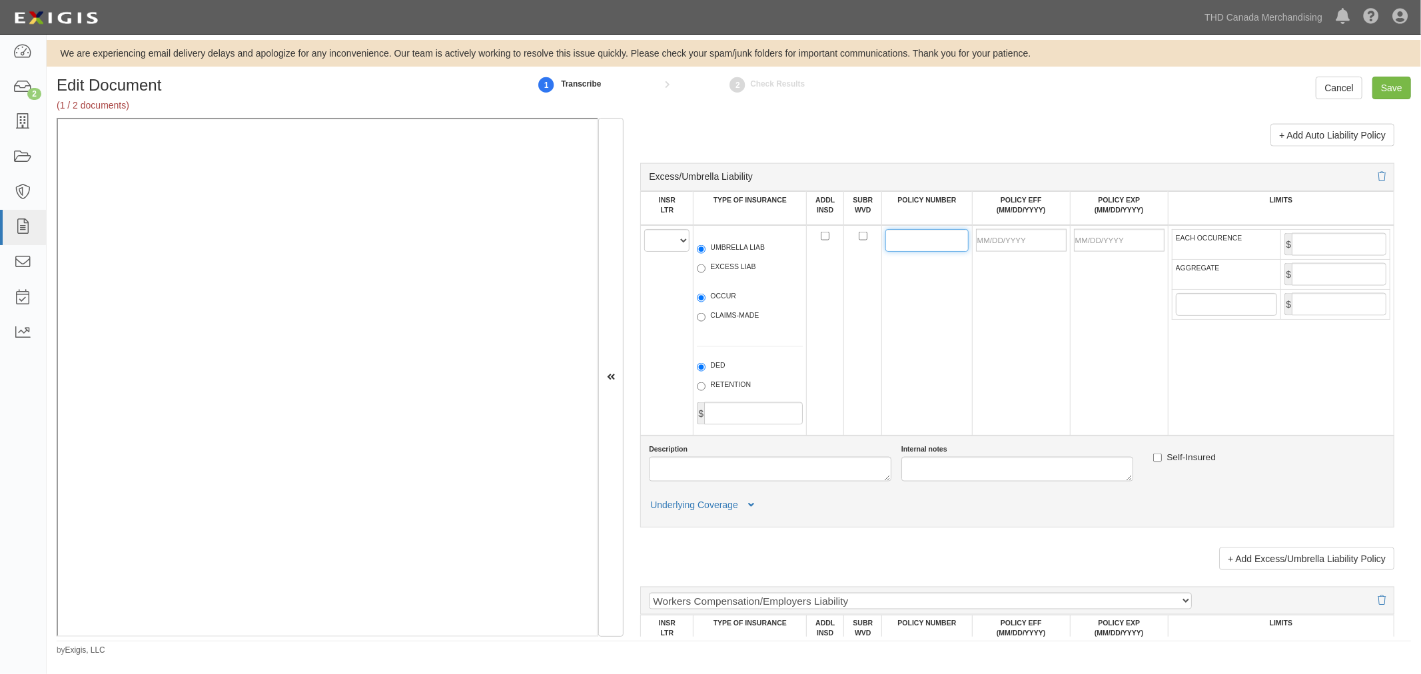
paste input "MPR 737259757"
type input "MPR 737259757"
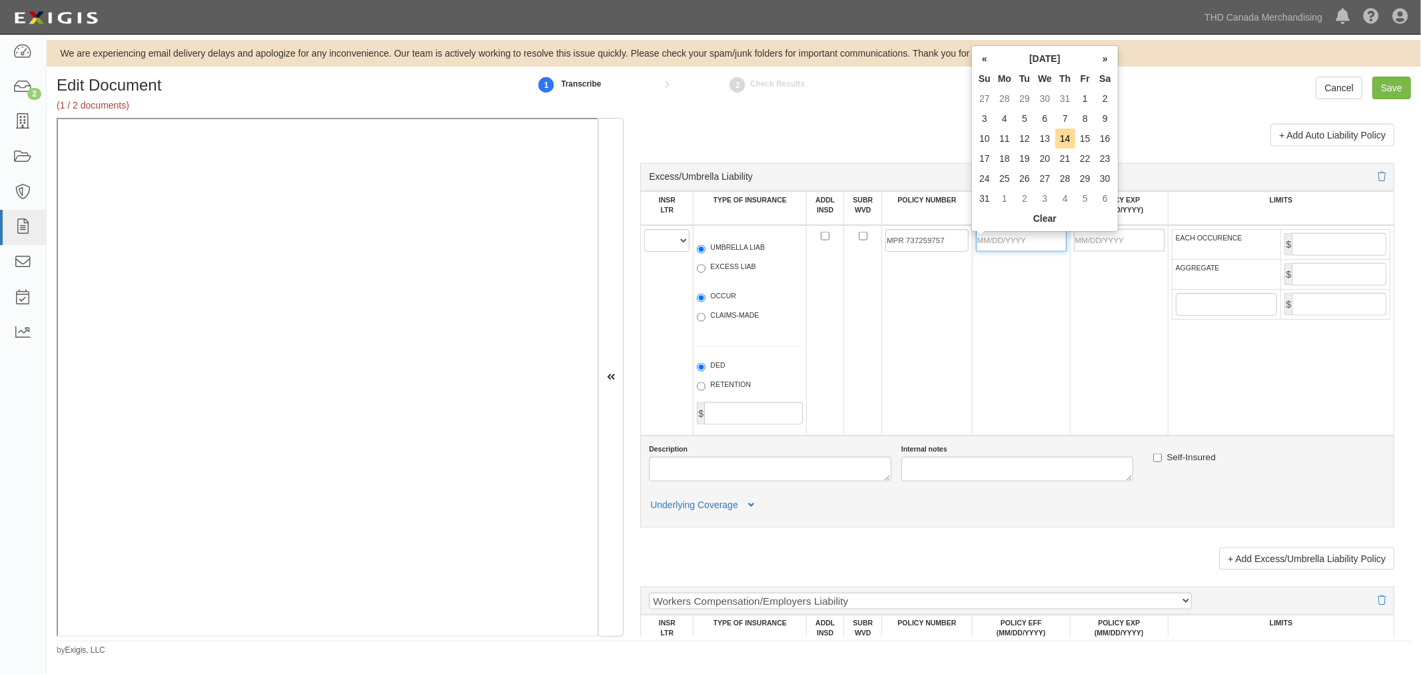
click at [1002, 238] on input "POLICY EFF (MM/DD/YYYY)" at bounding box center [1021, 240] width 91 height 23
type input "0"
type input "04/15/2025"
type input "04/15/2026"
click at [1040, 384] on td "04/15/2025" at bounding box center [1021, 330] width 98 height 210
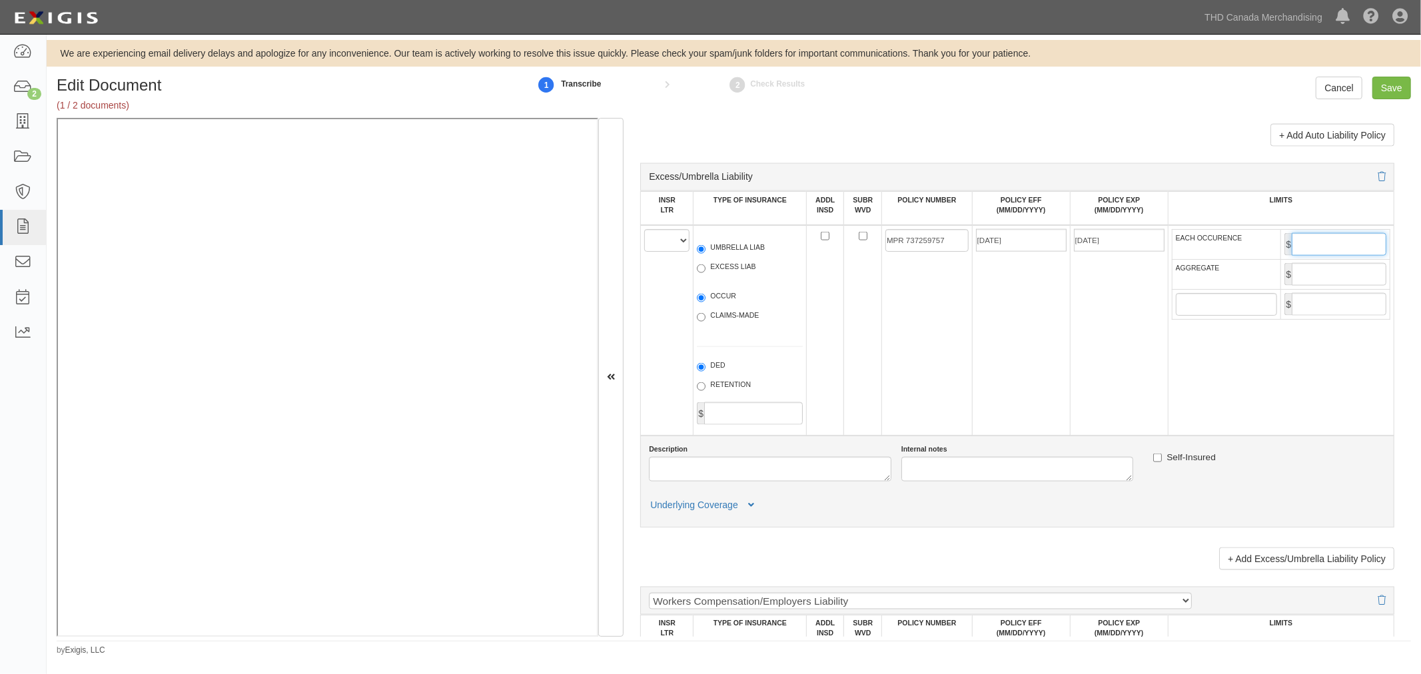
click at [1307, 248] on input "EACH OCCURENCE" at bounding box center [1338, 244] width 95 height 23
type input "8,000,000"
click at [1309, 276] on input "AGGREGATE" at bounding box center [1338, 274] width 95 height 23
type input "8,000,000"
click at [990, 330] on td "04/15/2025" at bounding box center [1021, 330] width 98 height 210
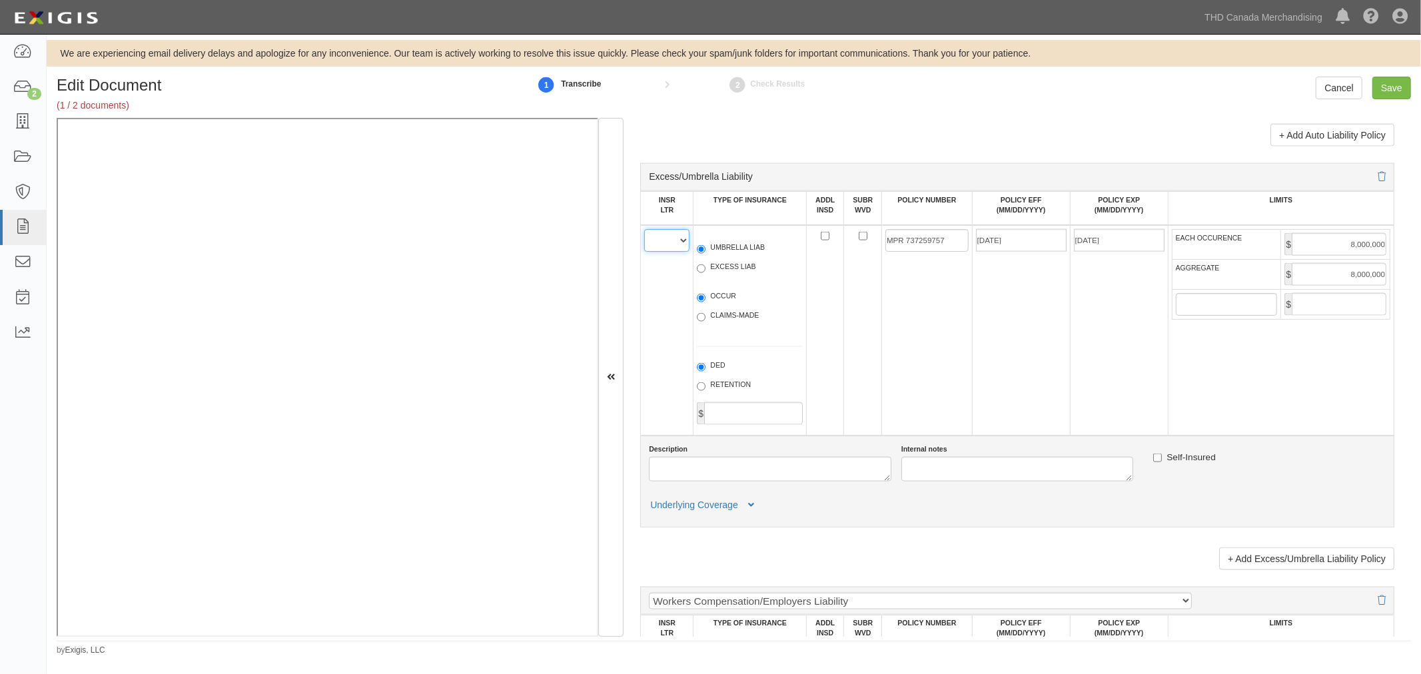
click at [682, 250] on select "A B C D E F" at bounding box center [666, 240] width 45 height 23
select select "A"
click at [644, 232] on select "A B C D E F" at bounding box center [666, 240] width 45 height 23
click at [700, 250] on input "UMBRELLA LIAB" at bounding box center [701, 249] width 9 height 9
radio input "true"
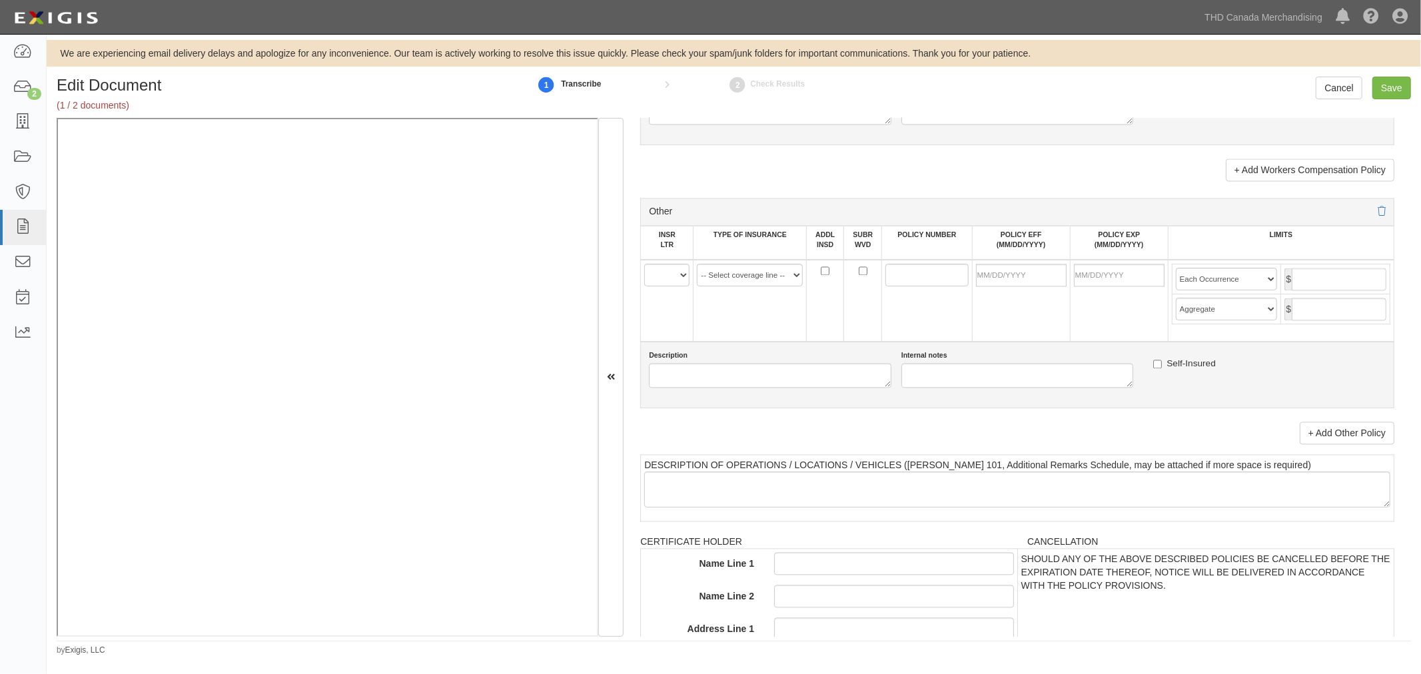
scroll to position [2576, 0]
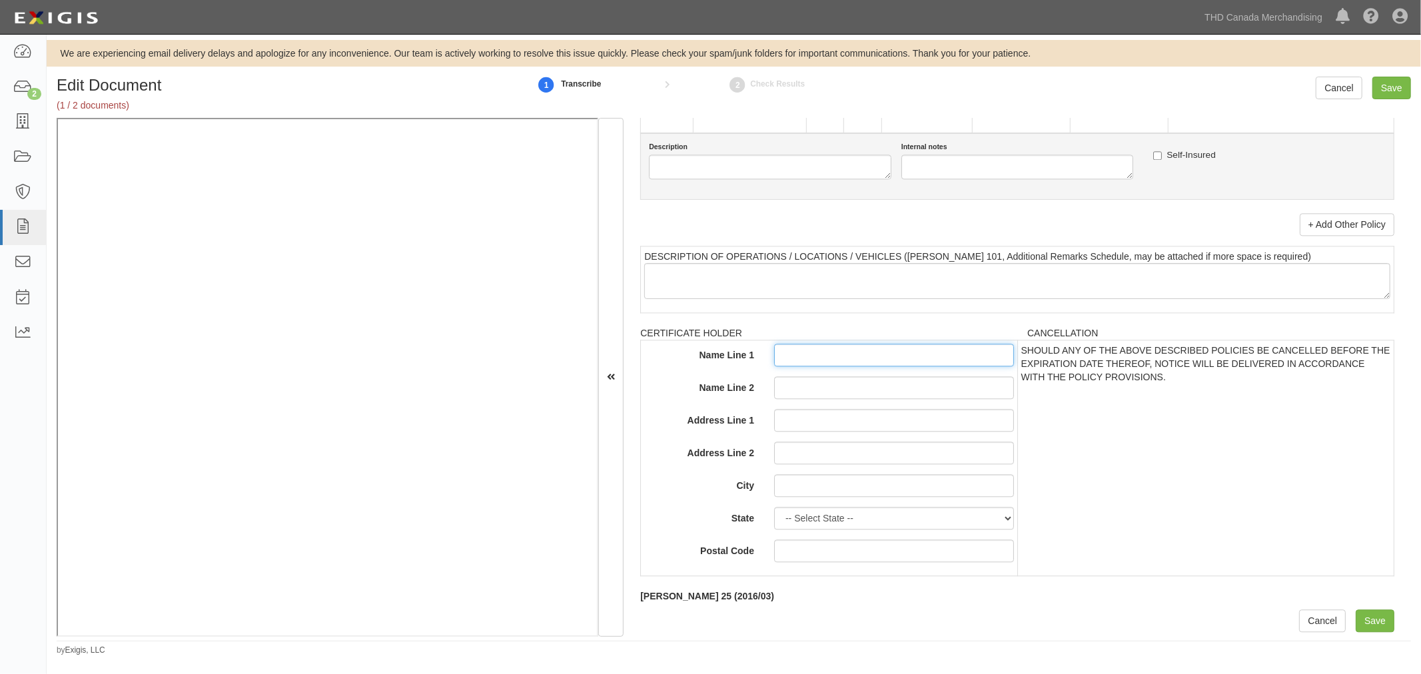
click at [813, 355] on input "Name Line 1" at bounding box center [894, 355] width 240 height 23
type input "Home Depot of Canada, Inc."
click at [849, 386] on input "Name Line 2" at bounding box center [894, 387] width 240 height 23
type input "its parent, affiliates and subsidiaries"
click at [835, 418] on input "Address Line 1" at bounding box center [894, 420] width 240 height 23
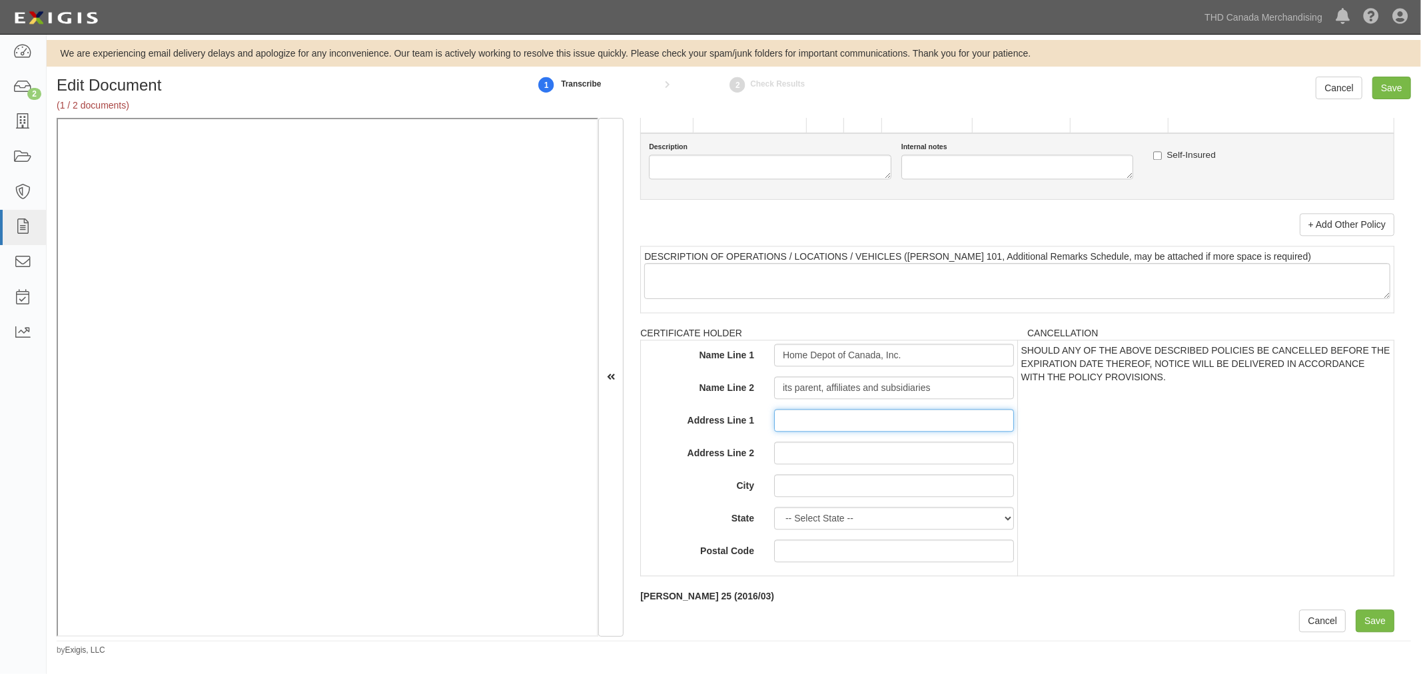
type input "PO Box 947"
click at [782, 450] on input "Address Line 2" at bounding box center [894, 453] width 240 height 23
click at [793, 488] on input "City" at bounding box center [894, 485] width 240 height 23
type input "Murrietta"
click at [839, 523] on select "-- Select State -- Alabama Alaska Arizona Arkansas California Colorado Connecti…" at bounding box center [894, 518] width 240 height 23
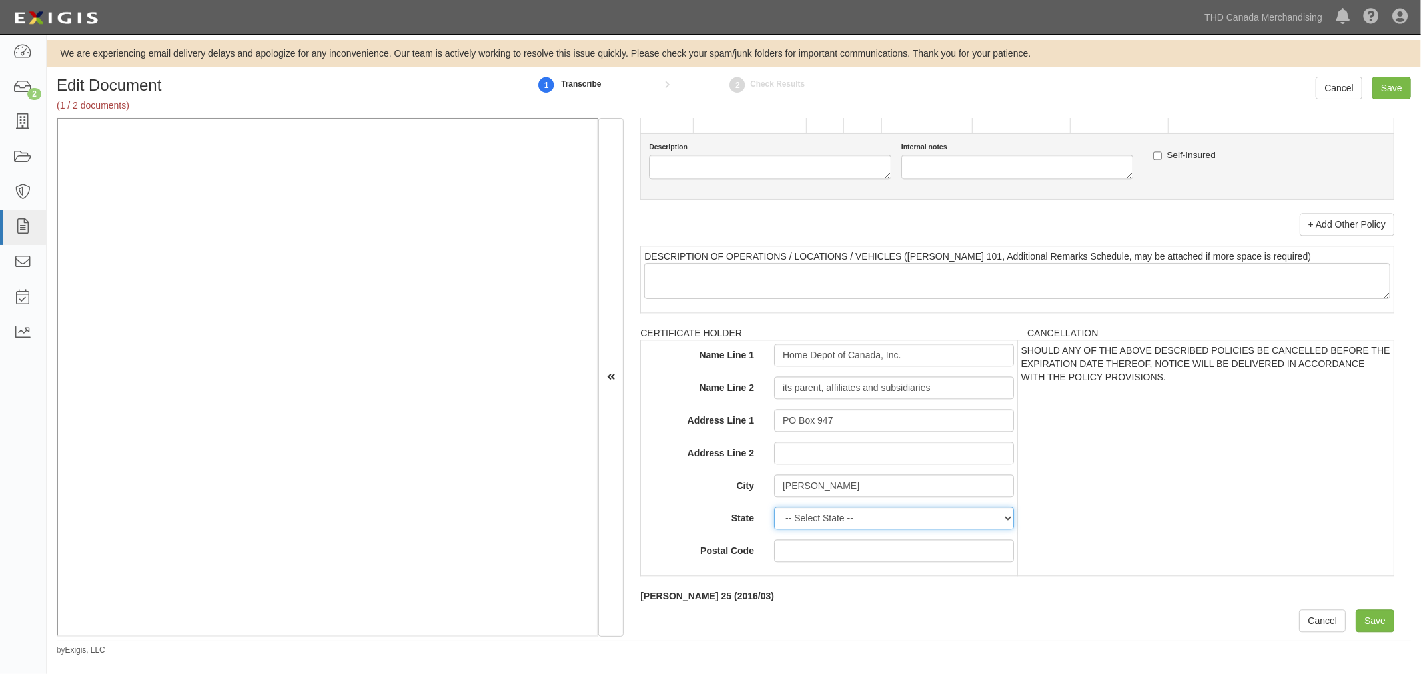
select select "CA"
click at [774, 507] on select "-- Select State -- Alabama Alaska Arizona Arkansas California Colorado Connecti…" at bounding box center [894, 518] width 240 height 23
click at [815, 549] on input "Postal Code" at bounding box center [894, 550] width 240 height 23
type input "92564"
click at [1373, 623] on input "Save" at bounding box center [1374, 620] width 39 height 23
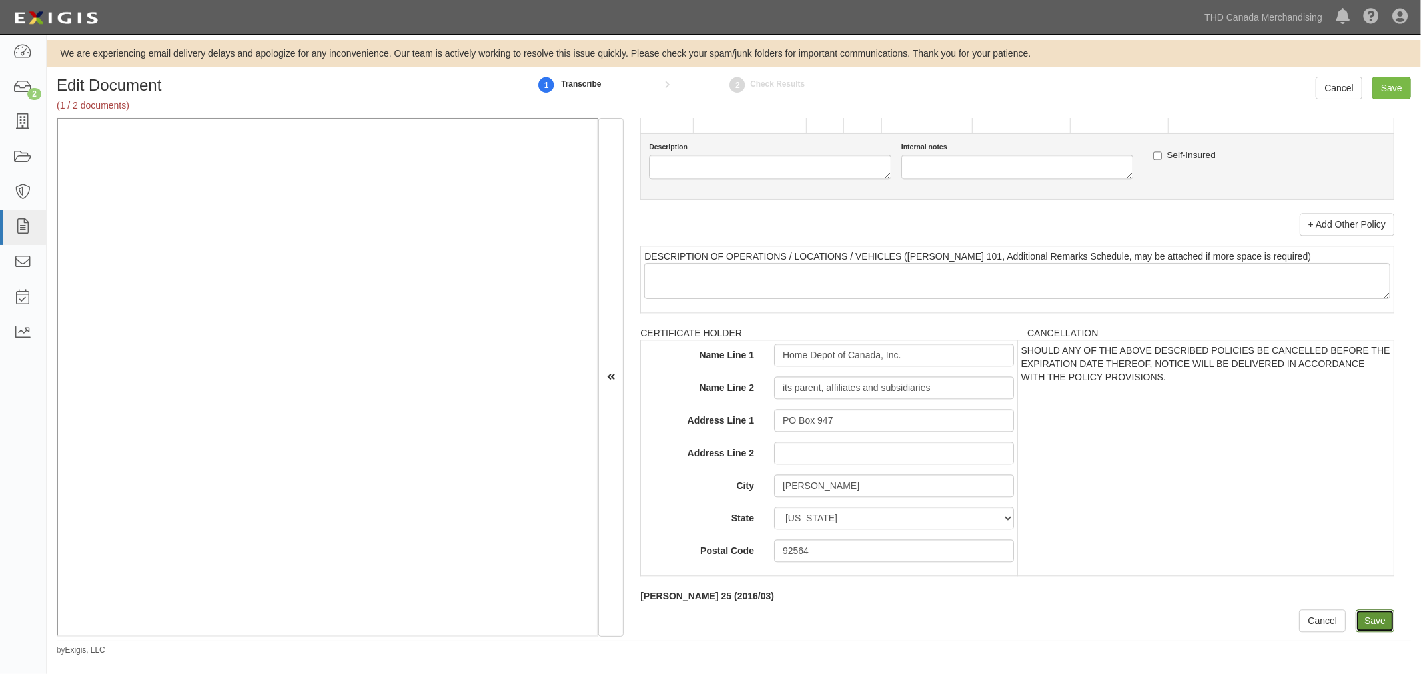
type input "2000000"
type input "5000000"
type input "2000000"
type input "8000000"
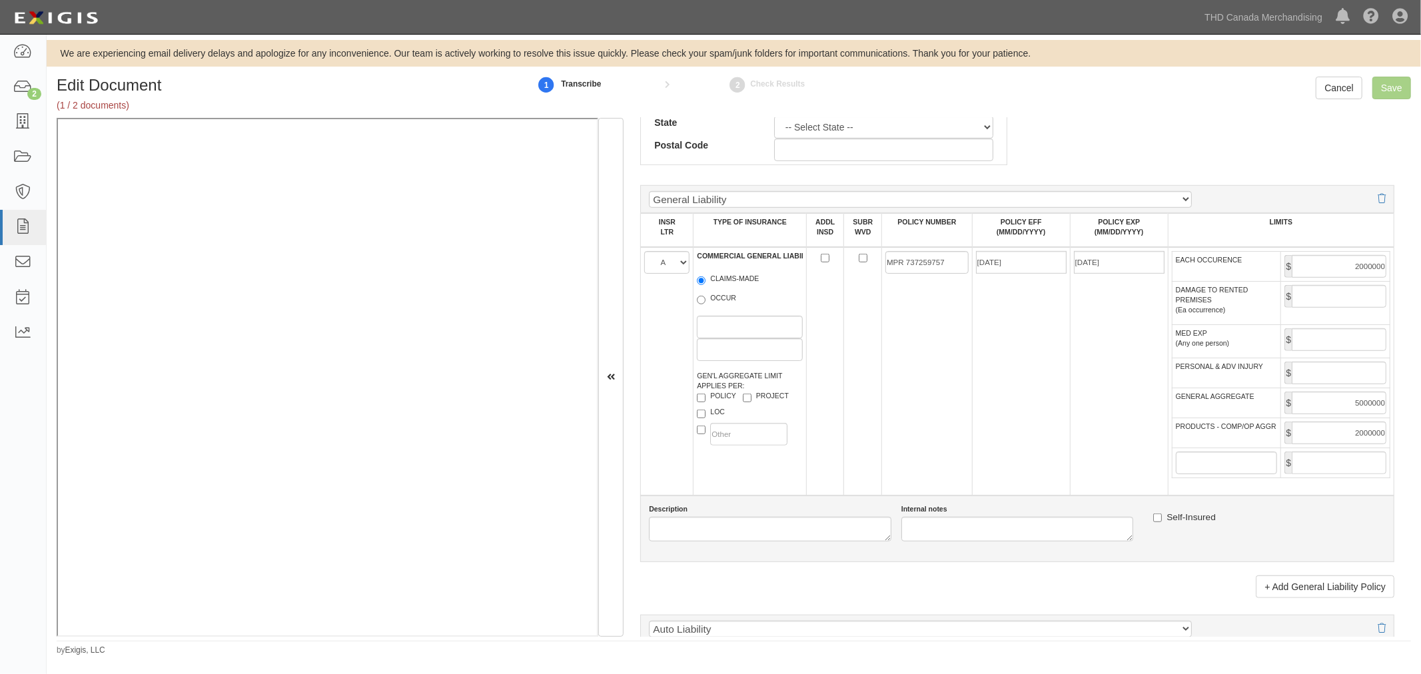
scroll to position [430, 0]
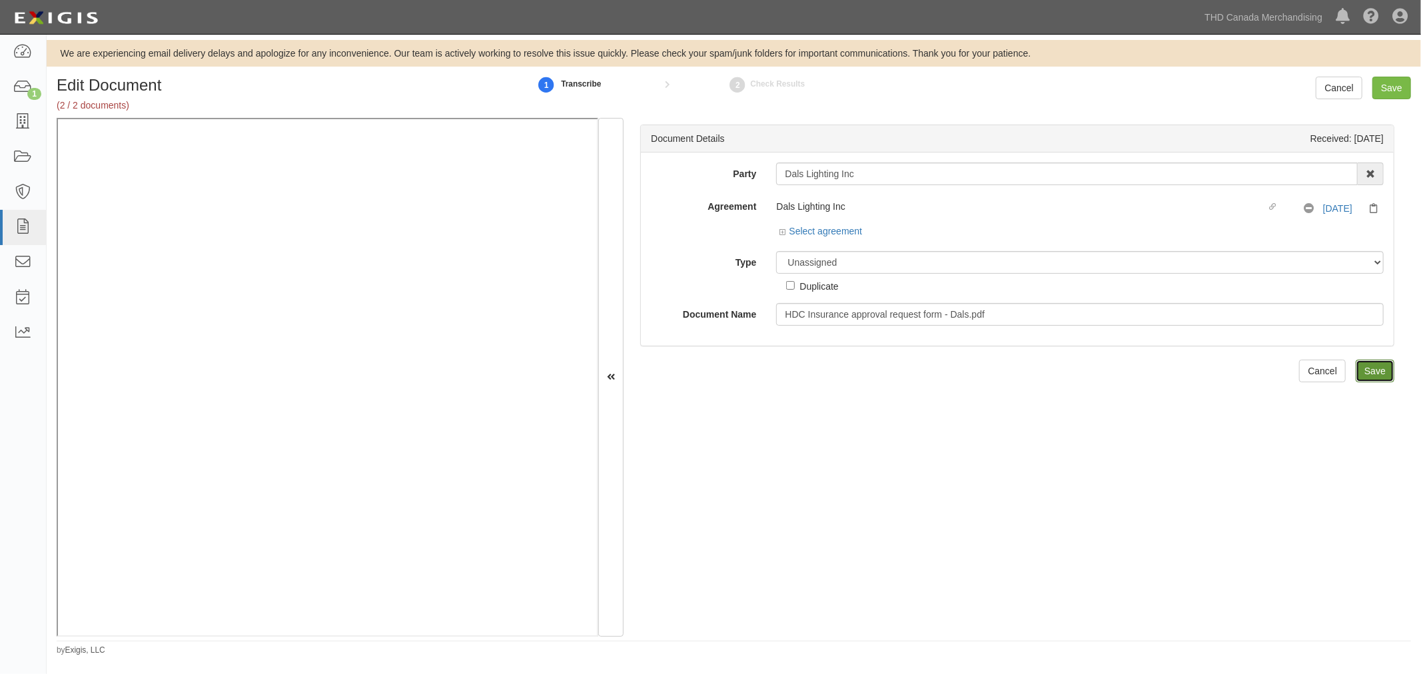
click at [1365, 369] on input "Save" at bounding box center [1374, 371] width 39 height 23
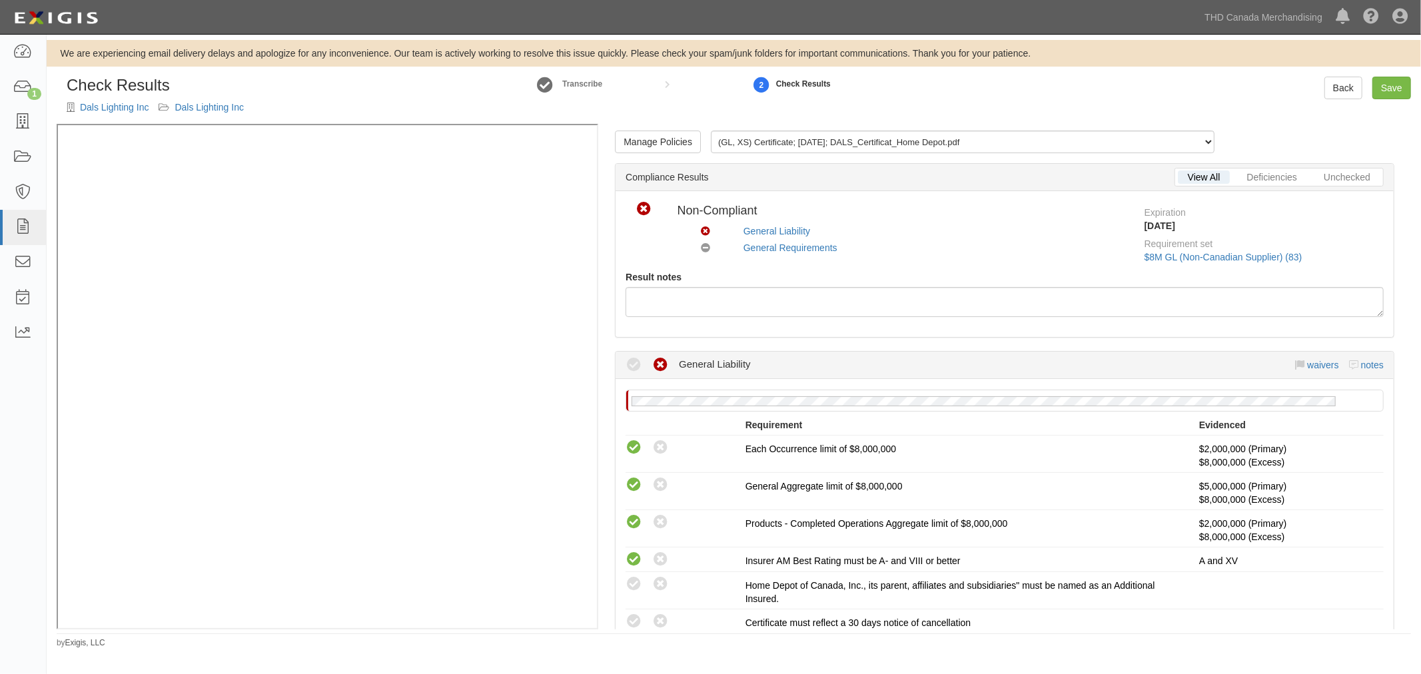
scroll to position [296, 0]
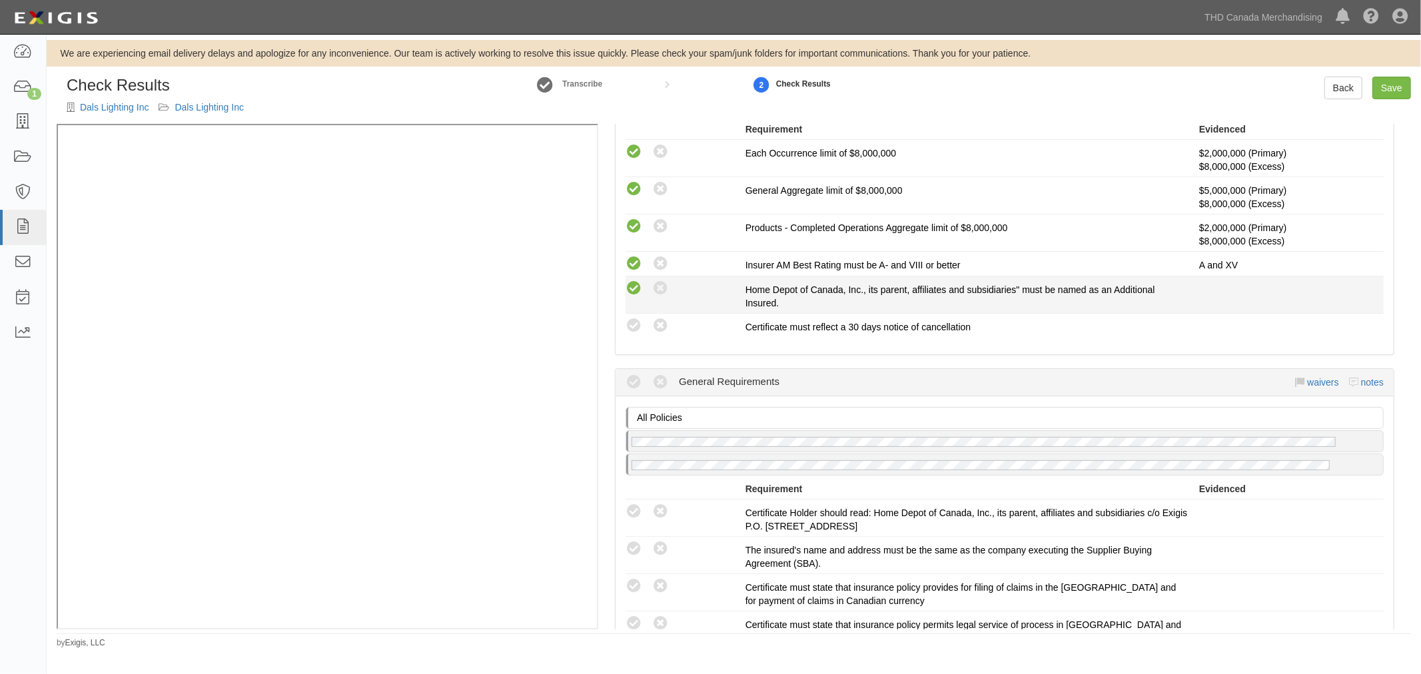
click at [637, 285] on icon at bounding box center [633, 288] width 17 height 17
radio input "true"
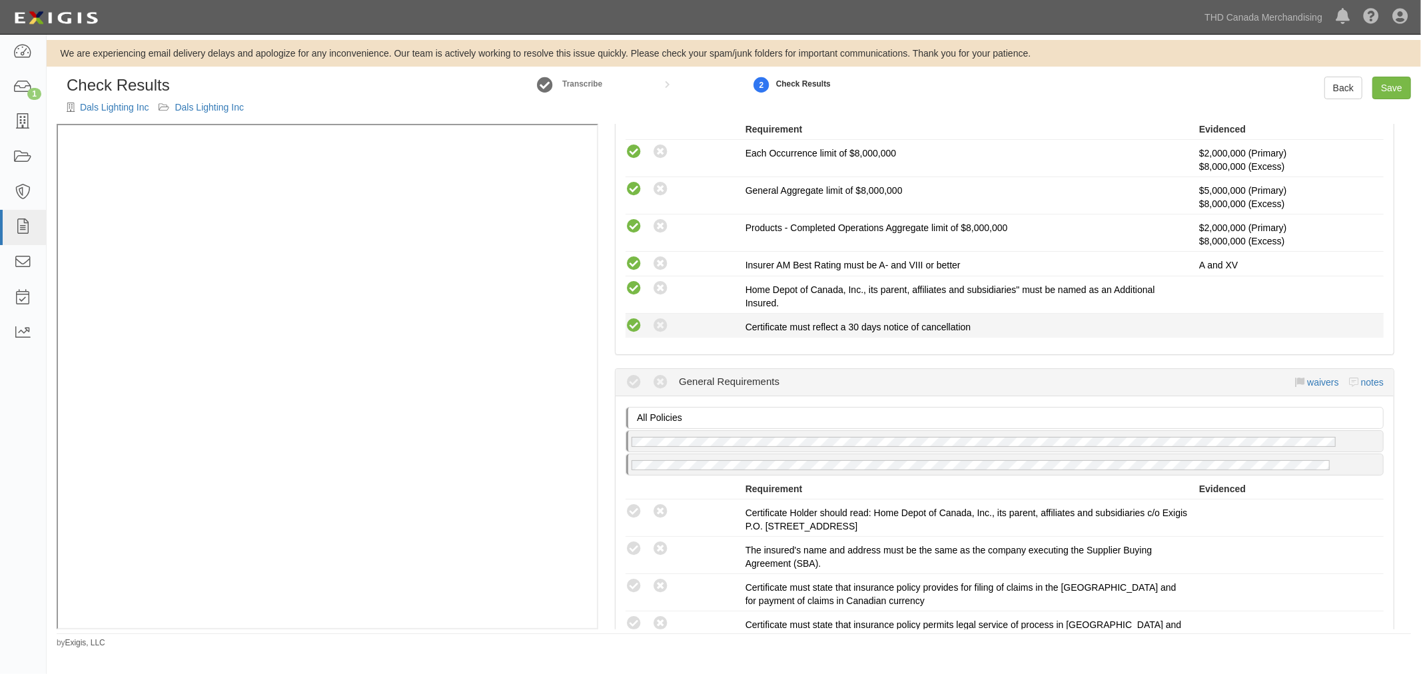
click at [631, 324] on icon at bounding box center [633, 326] width 17 height 17
radio input "true"
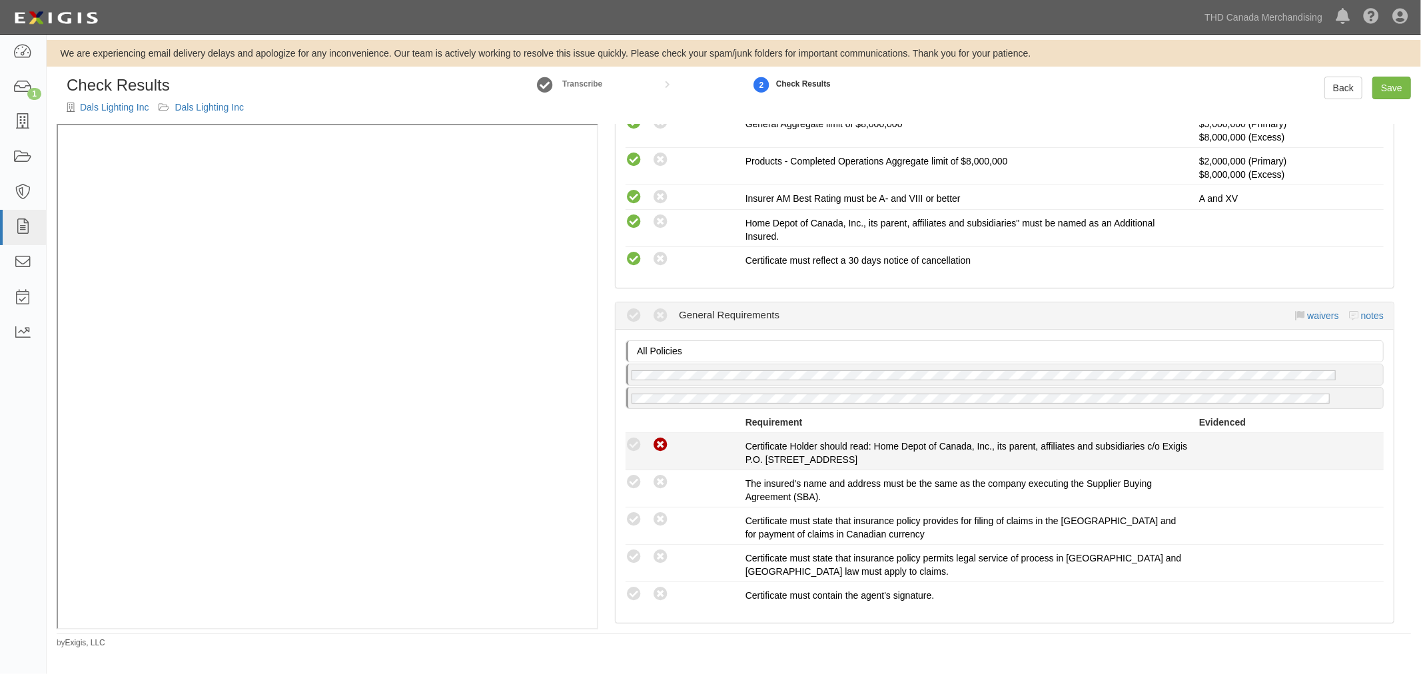
scroll to position [444, 0]
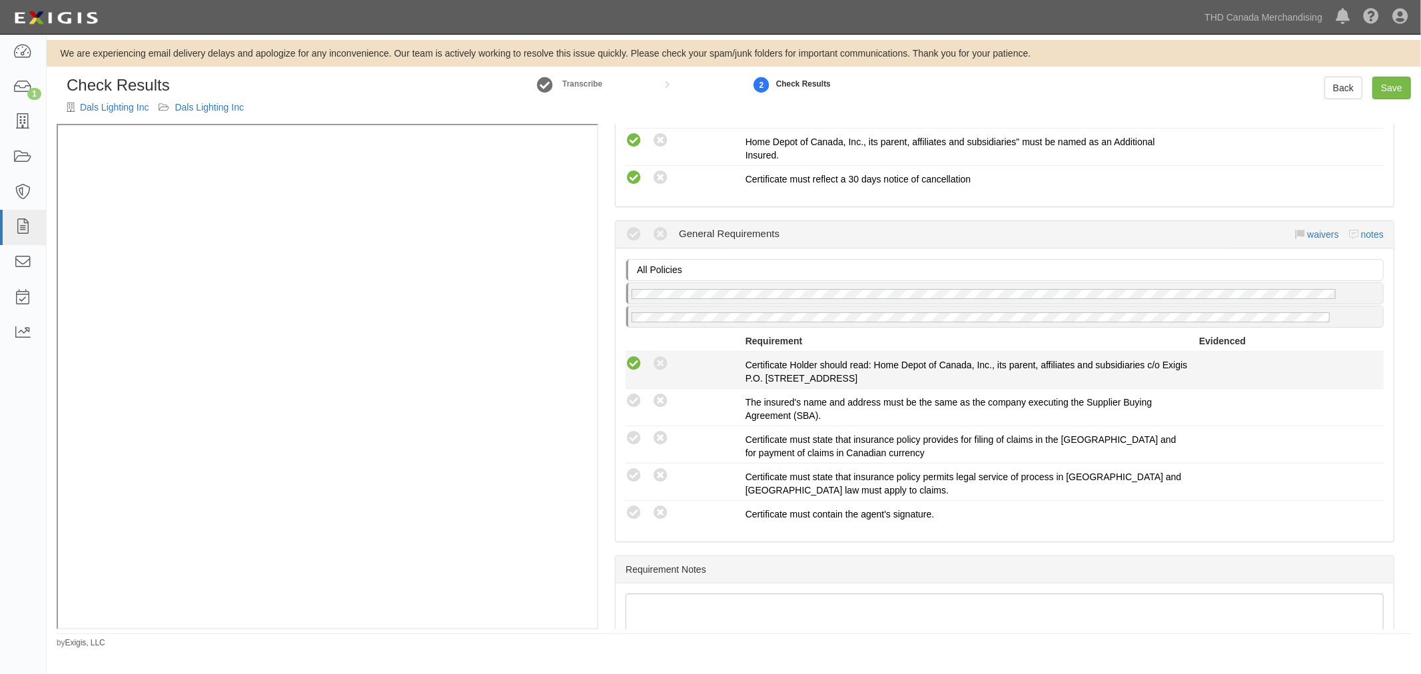
click at [638, 364] on icon at bounding box center [633, 364] width 17 height 17
radio input "true"
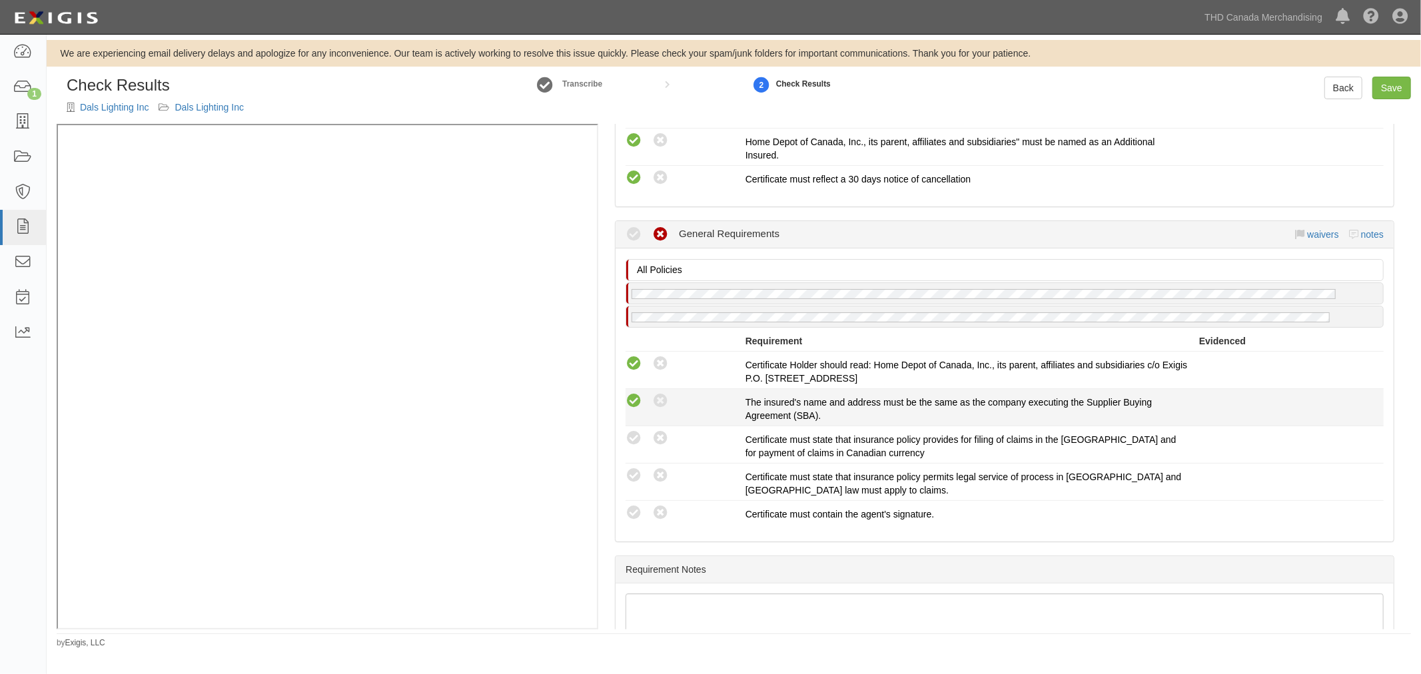
click at [626, 403] on icon at bounding box center [633, 401] width 17 height 17
radio input "true"
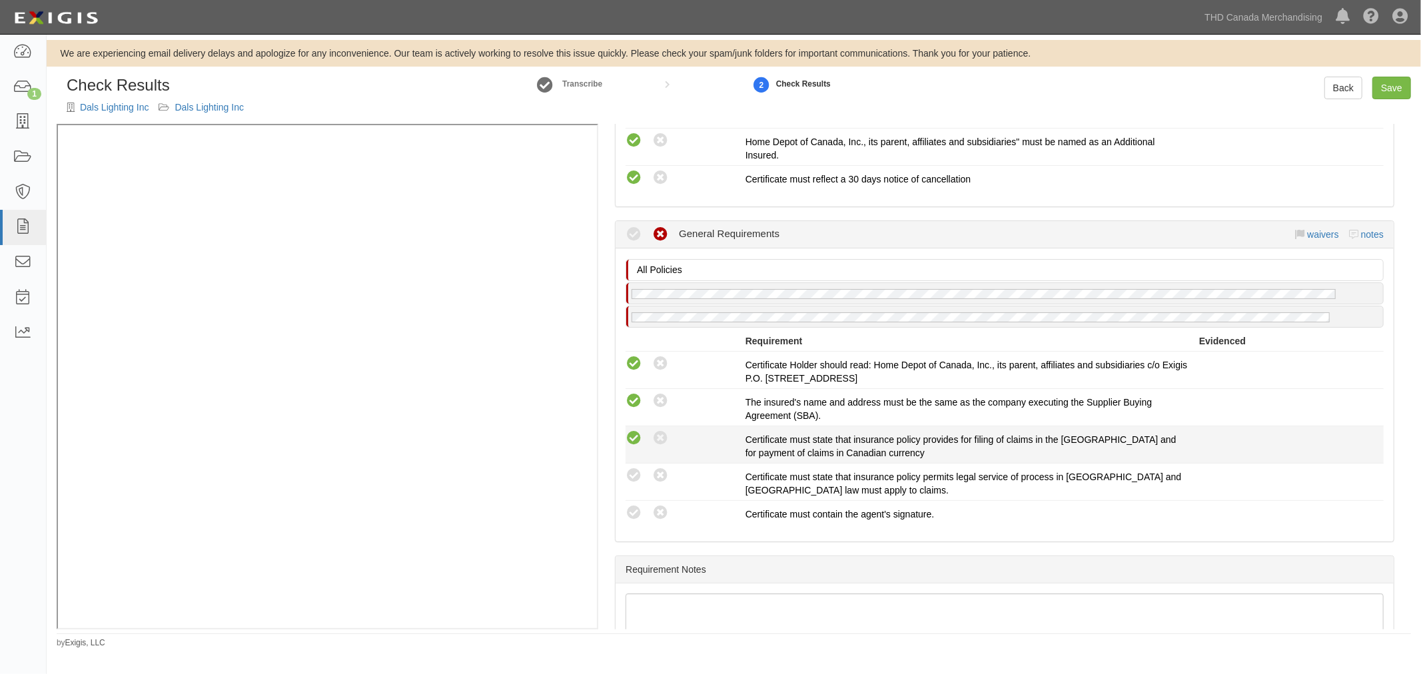
click at [627, 436] on icon at bounding box center [633, 438] width 17 height 17
radio input "true"
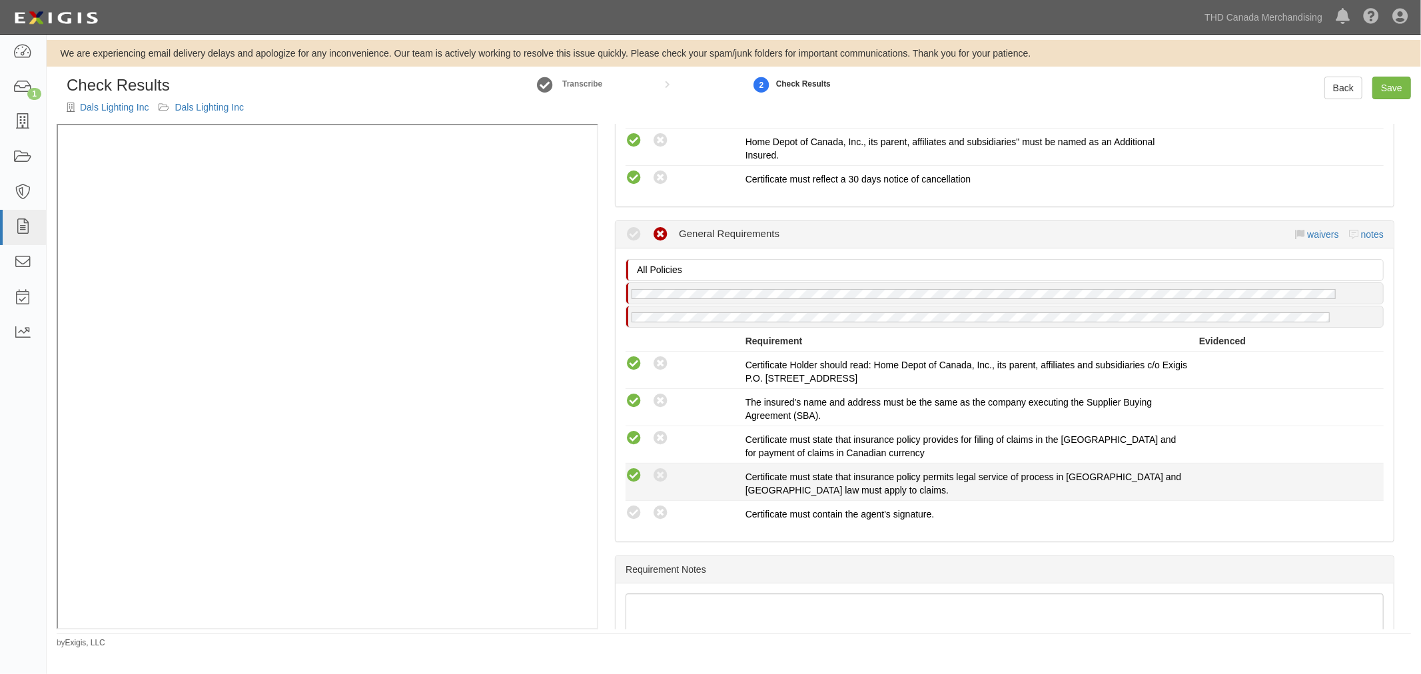
click at [633, 469] on icon at bounding box center [633, 476] width 17 height 17
radio input "true"
click at [633, 507] on icon at bounding box center [633, 513] width 17 height 17
radio input "true"
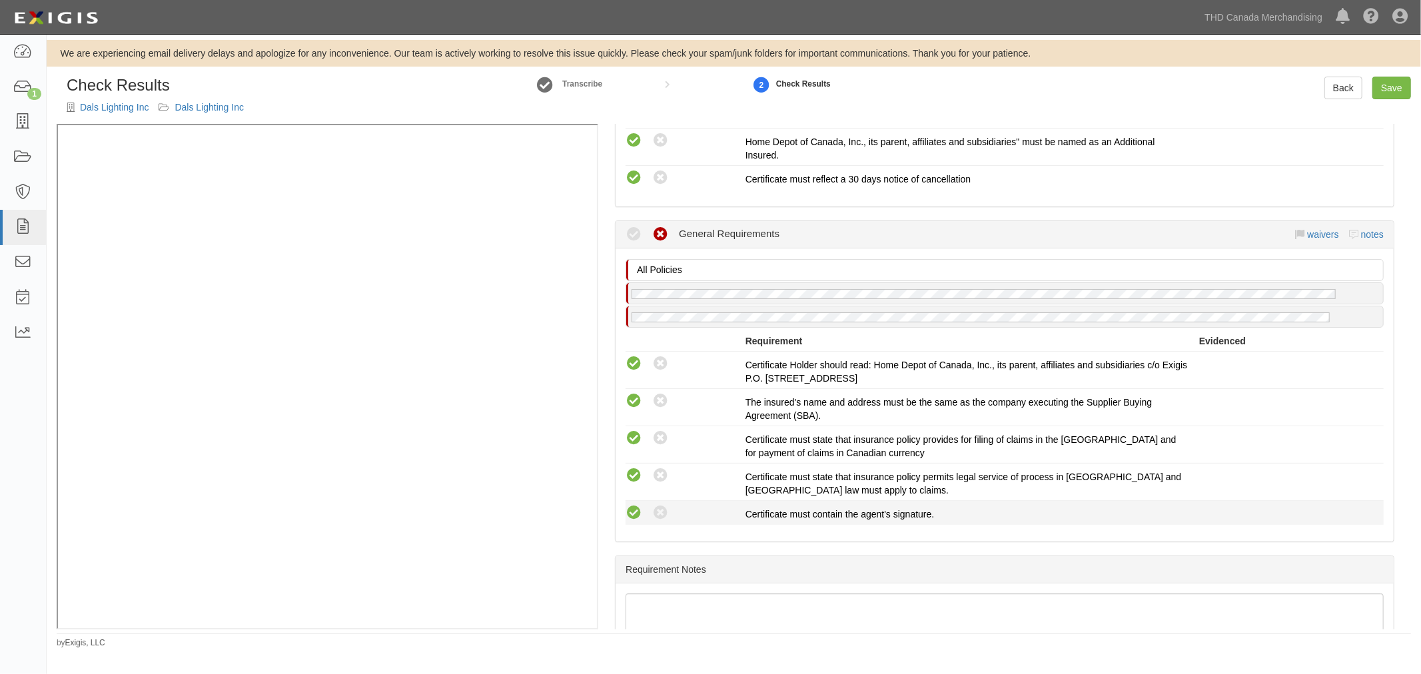
radio input "true"
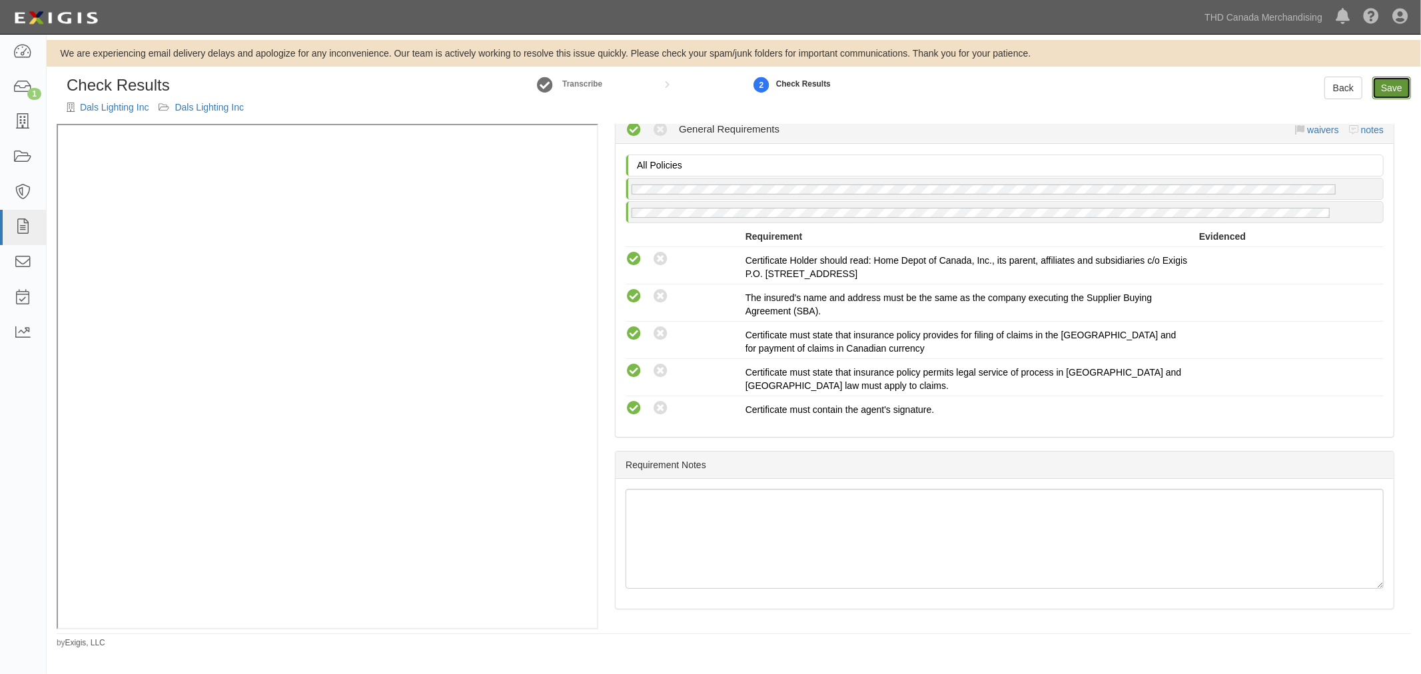
click at [1392, 89] on link "Save" at bounding box center [1391, 88] width 39 height 23
radio input "true"
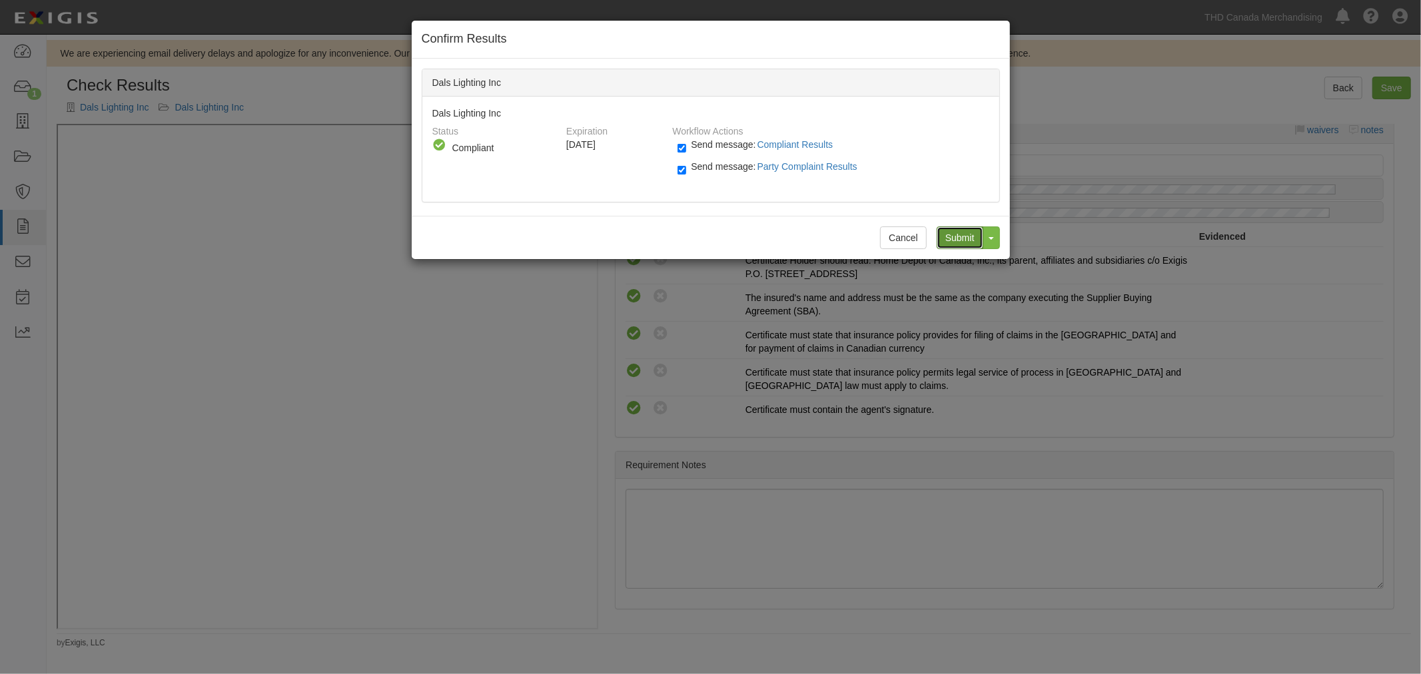
click at [971, 244] on input "Submit" at bounding box center [959, 237] width 47 height 23
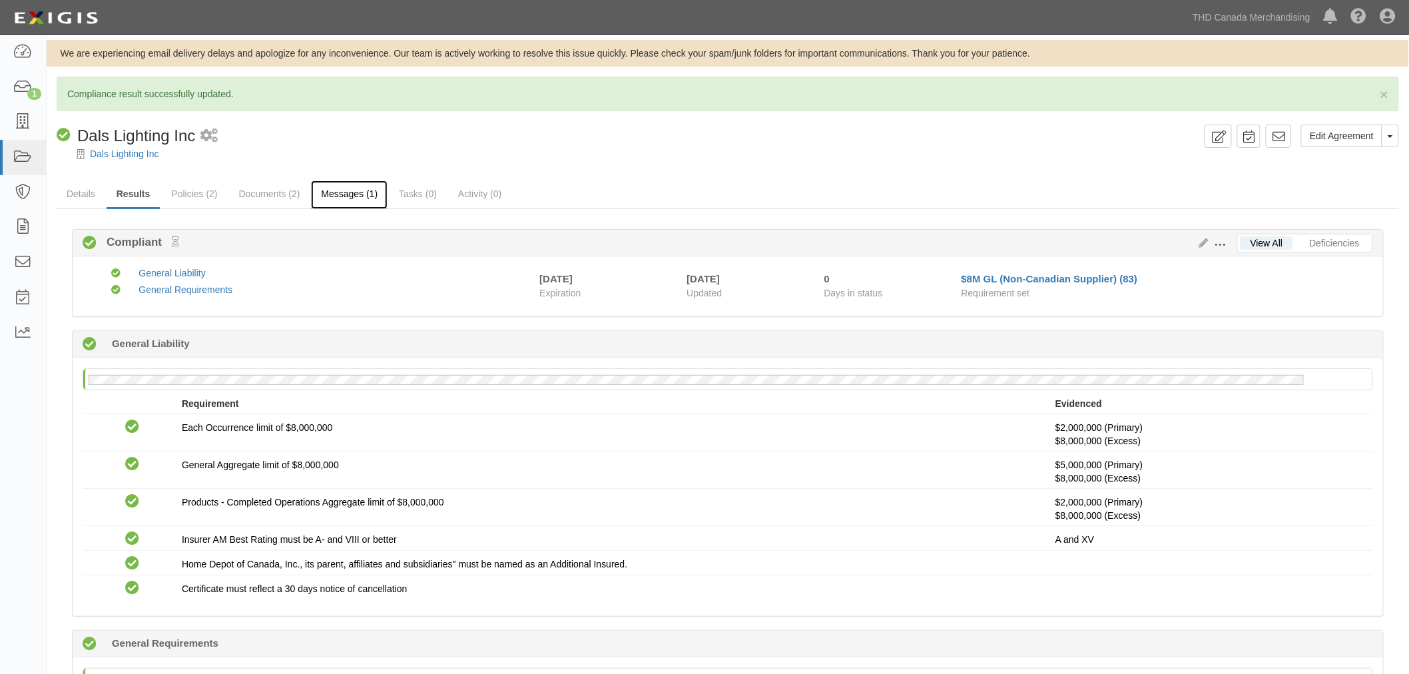
click at [346, 198] on link "Messages (1)" at bounding box center [349, 194] width 77 height 29
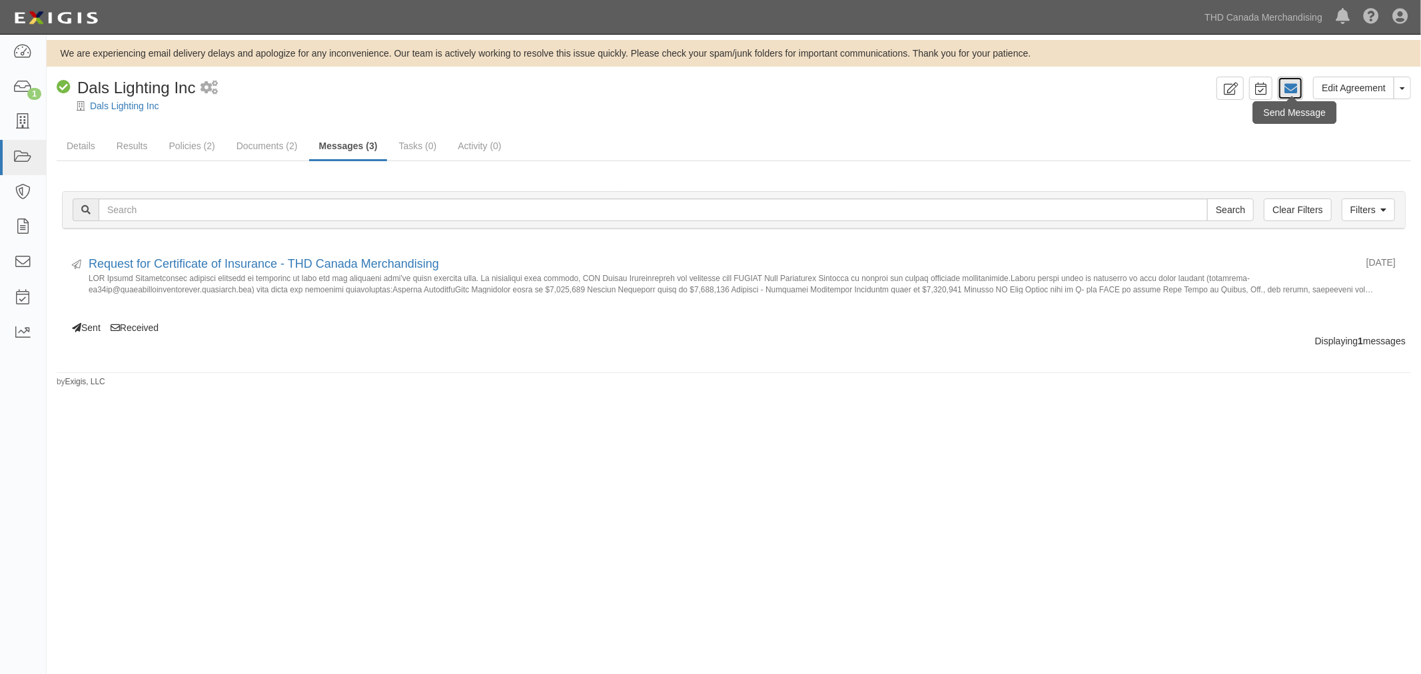
click at [1291, 91] on icon at bounding box center [1289, 88] width 13 height 13
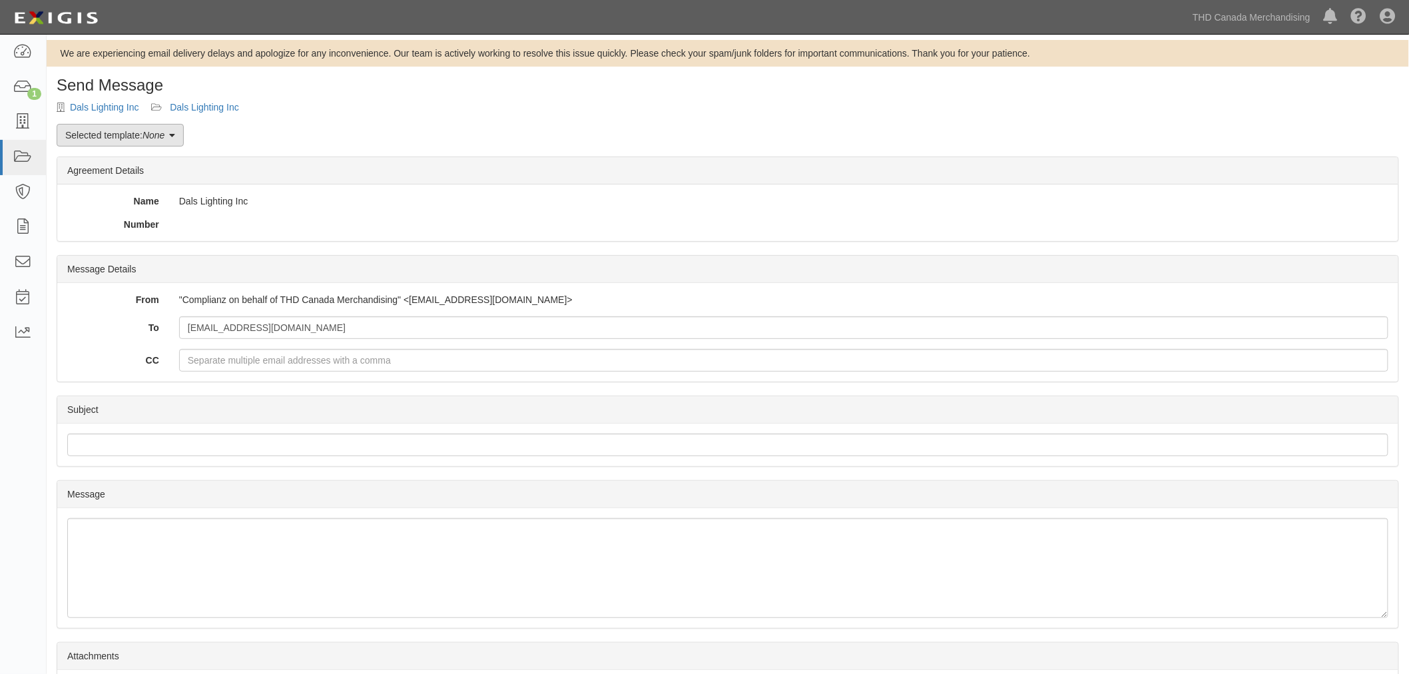
click at [175, 135] on icon at bounding box center [172, 135] width 6 height 9
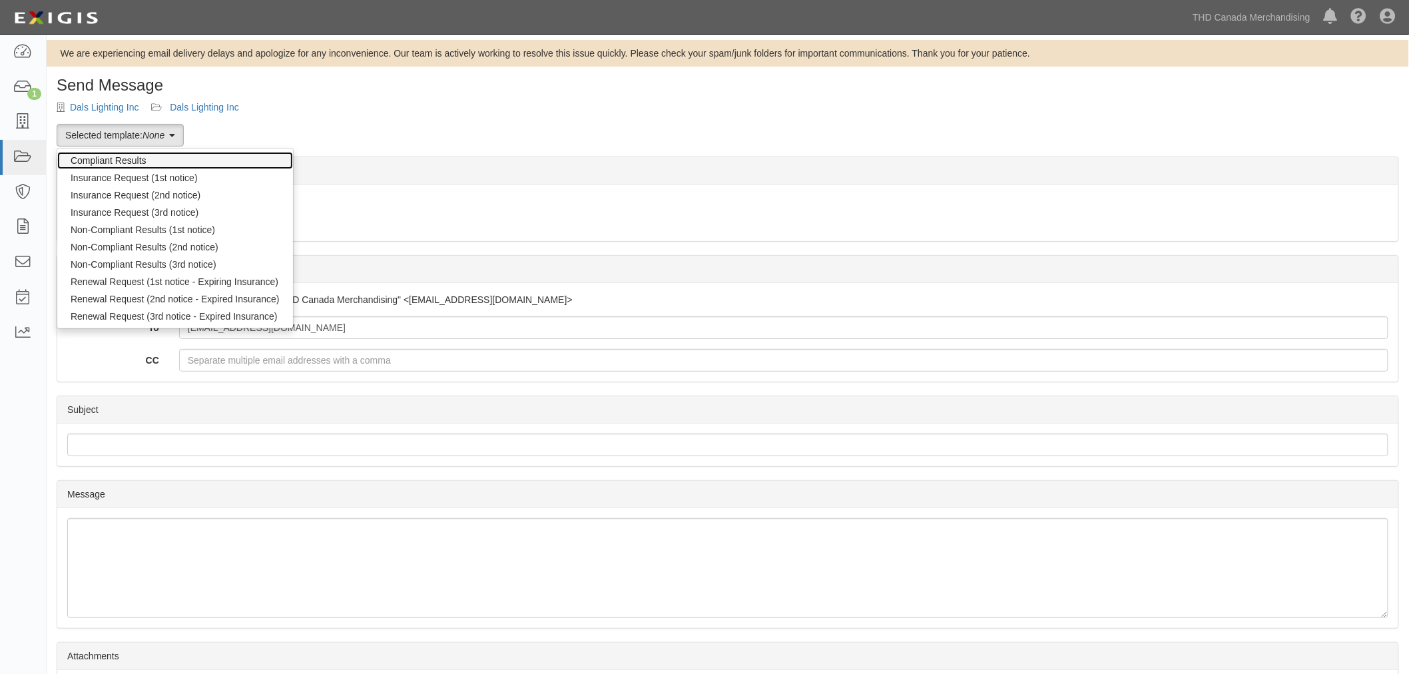
click at [162, 154] on link "Compliant Results" at bounding box center [175, 160] width 236 height 17
click at [162, 154] on div "Send Message Dals Lighting Inc Dals Lighting Inc Selected template: None Compli…" at bounding box center [728, 436] width 1363 height 718
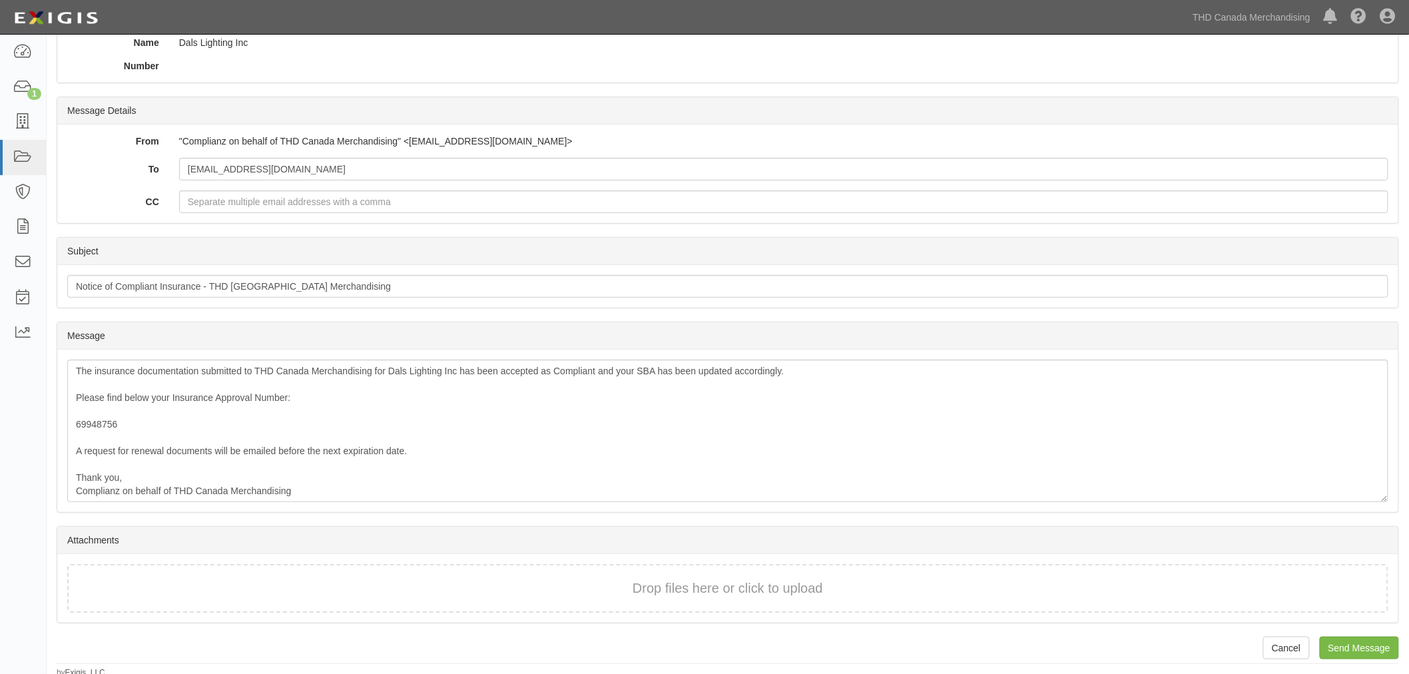
scroll to position [163, 0]
click at [1326, 636] on input "Send Message" at bounding box center [1359, 644] width 79 height 23
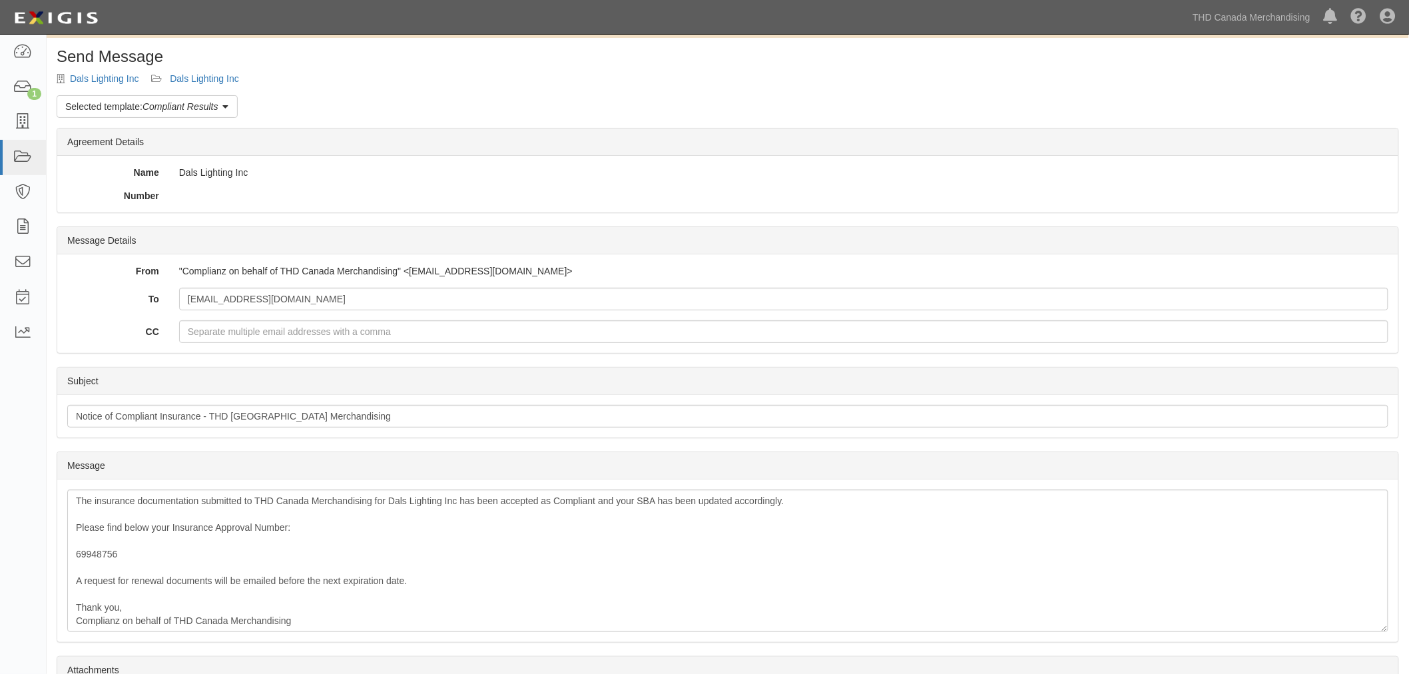
scroll to position [15, 0]
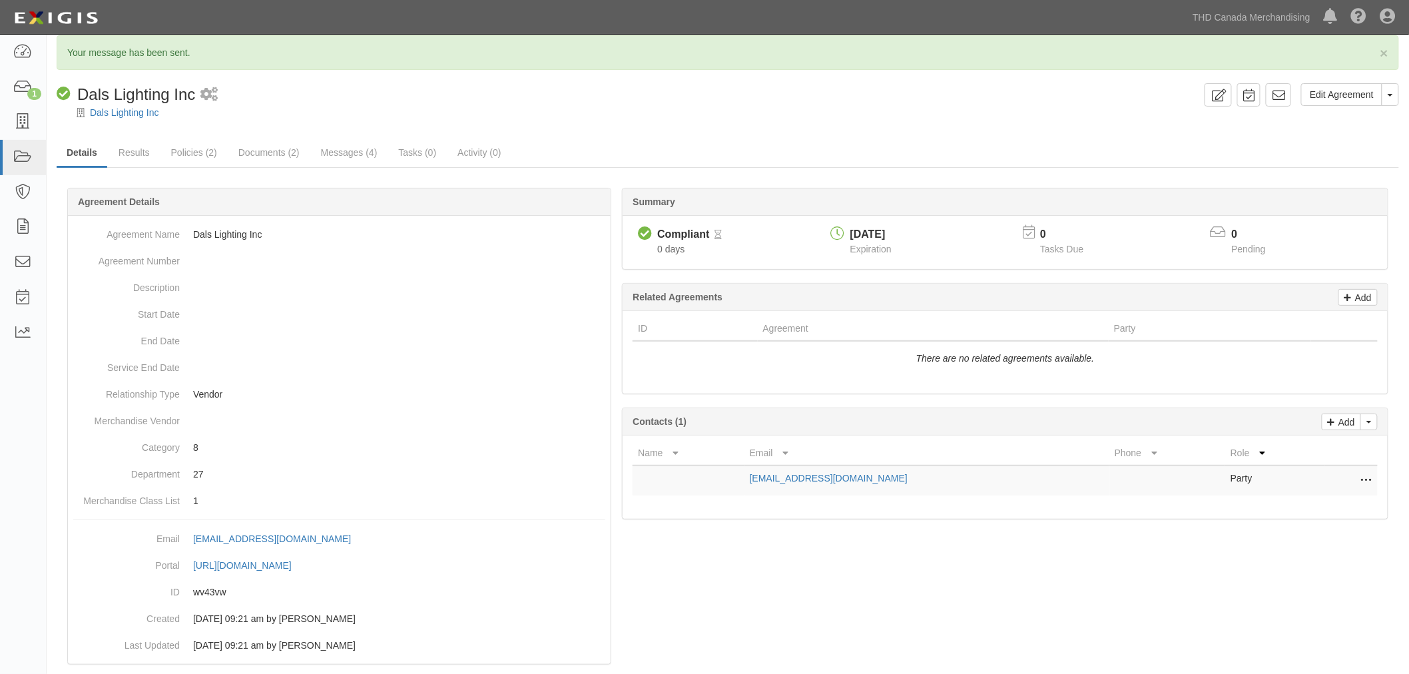
scroll to position [64, 0]
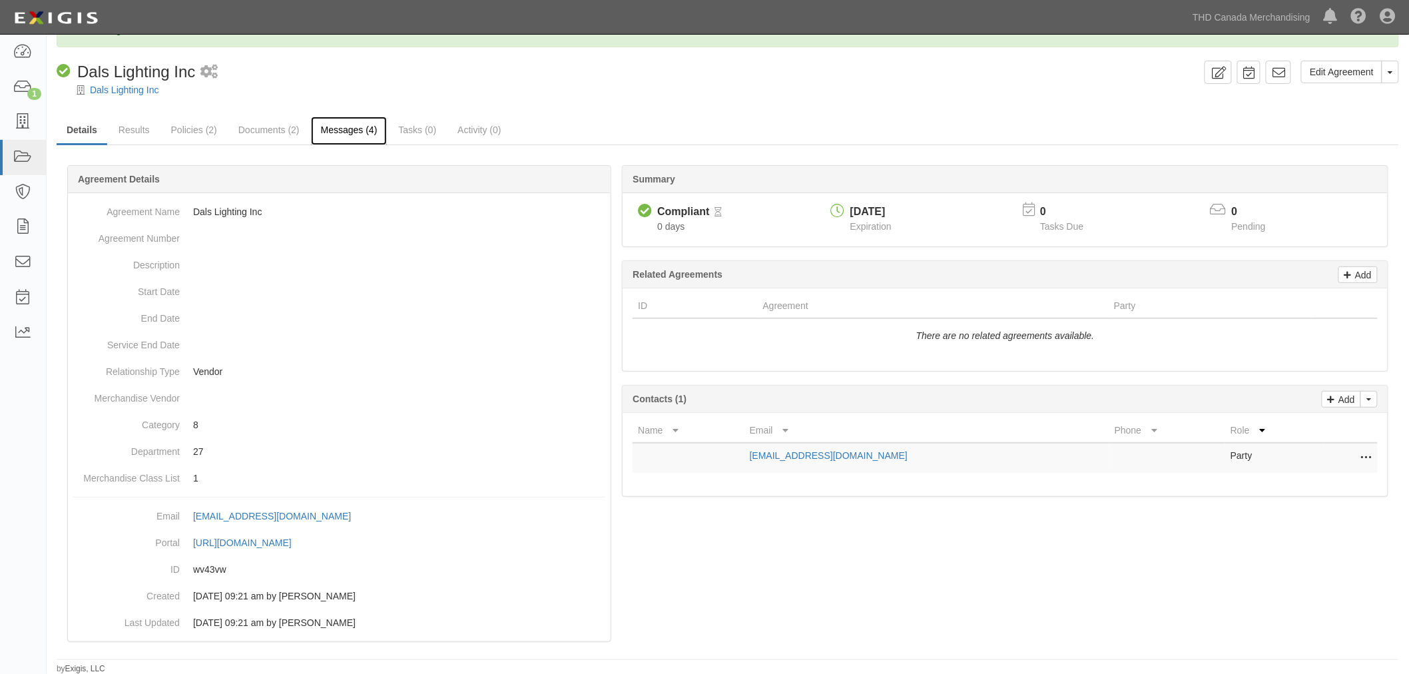
click at [362, 125] on link "Messages (4)" at bounding box center [349, 131] width 77 height 29
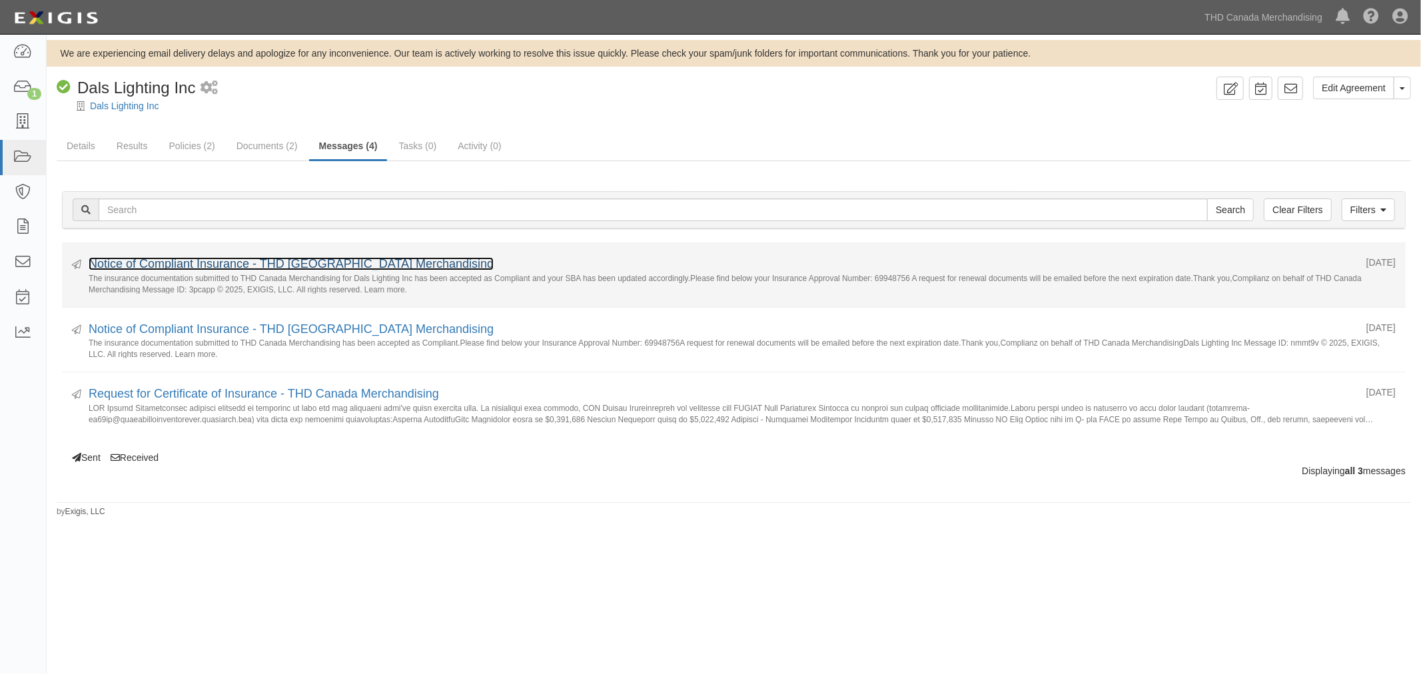
click at [129, 264] on link "Notice of Compliant Insurance - THD Canada Merchandising" at bounding box center [291, 263] width 405 height 13
